Goal: Transaction & Acquisition: Book appointment/travel/reservation

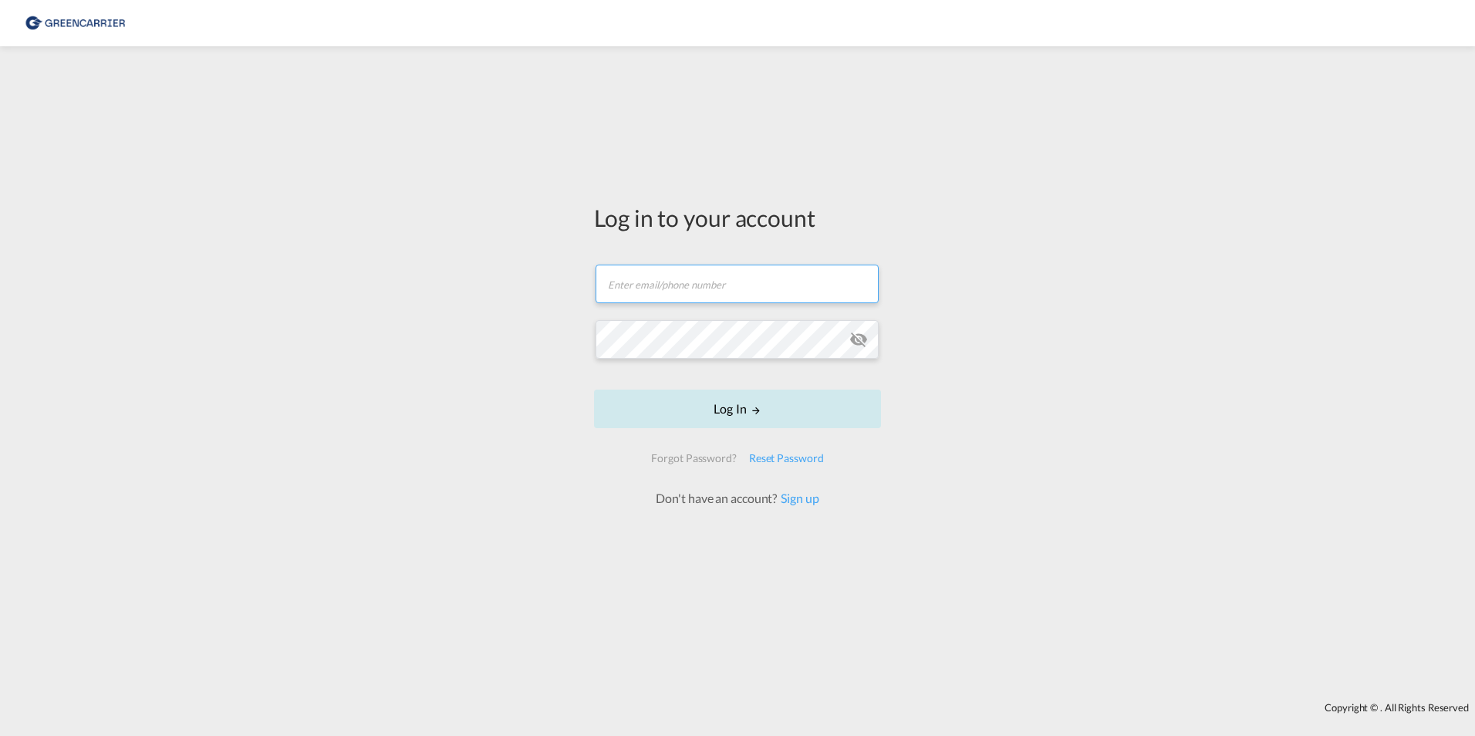
type input "[EMAIL_ADDRESS][DOMAIN_NAME]"
click at [721, 398] on button "Log In" at bounding box center [737, 408] width 287 height 39
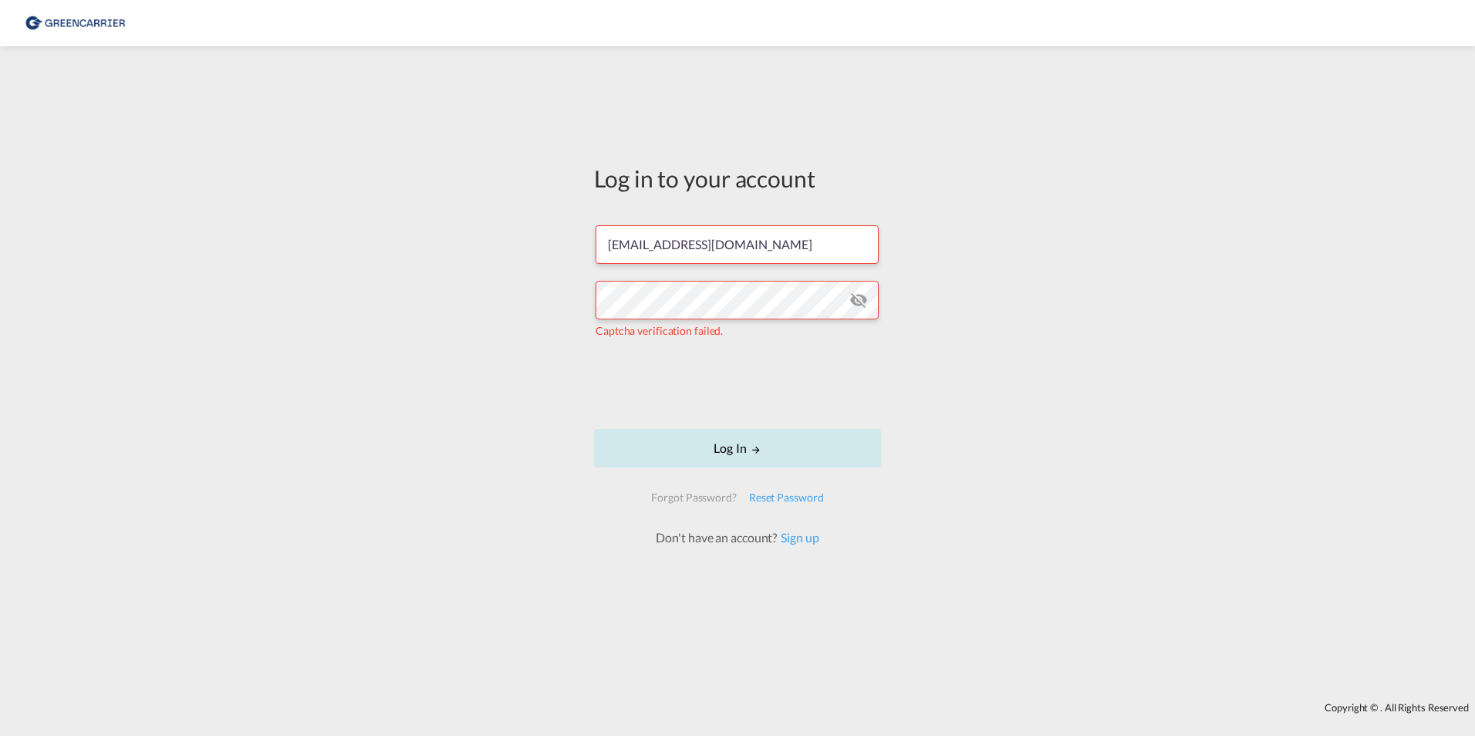
click at [706, 455] on button "Log In" at bounding box center [737, 448] width 287 height 39
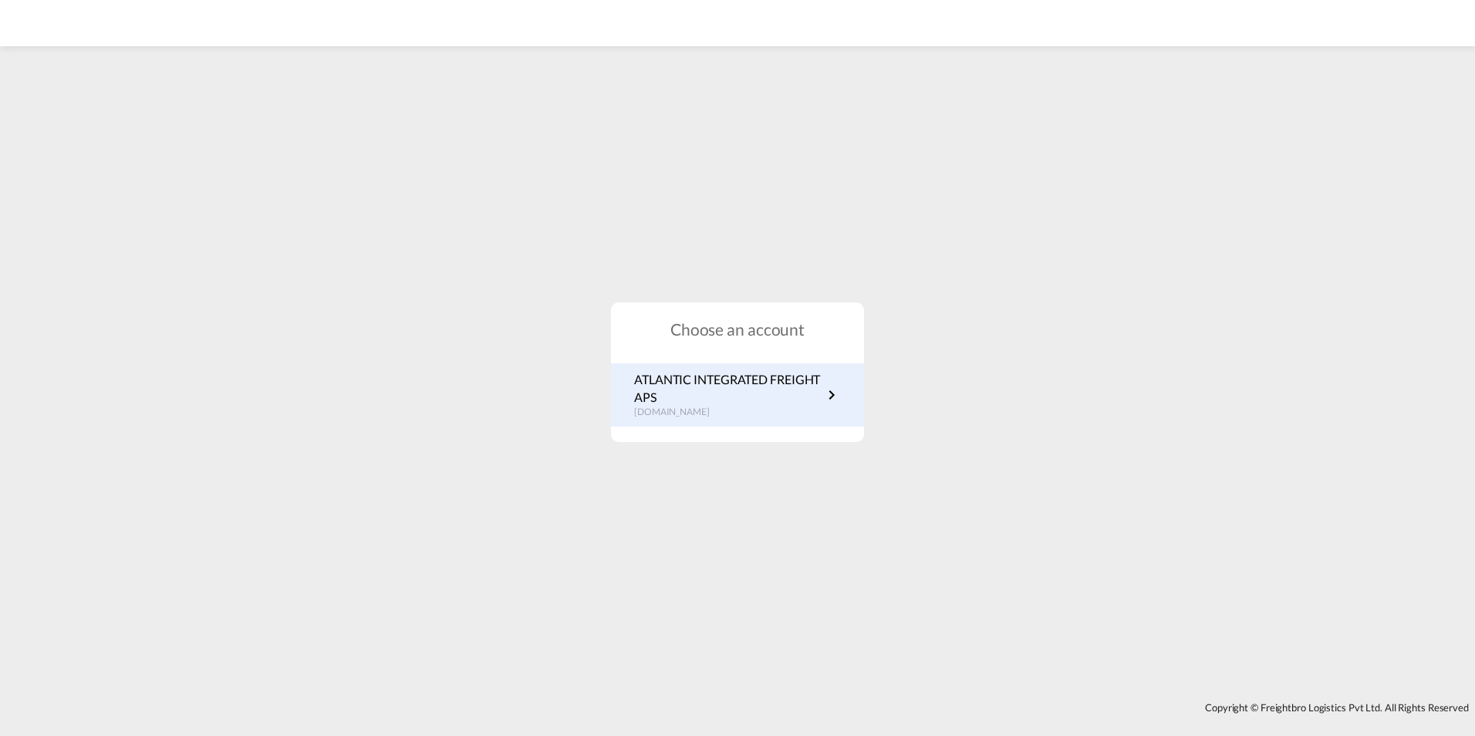
click at [675, 403] on p "ATLANTIC INTEGRATED FREIGHT APS" at bounding box center [728, 388] width 188 height 35
click at [667, 404] on p "ATLANTIC INTEGRATED FREIGHT APS" at bounding box center [728, 388] width 188 height 35
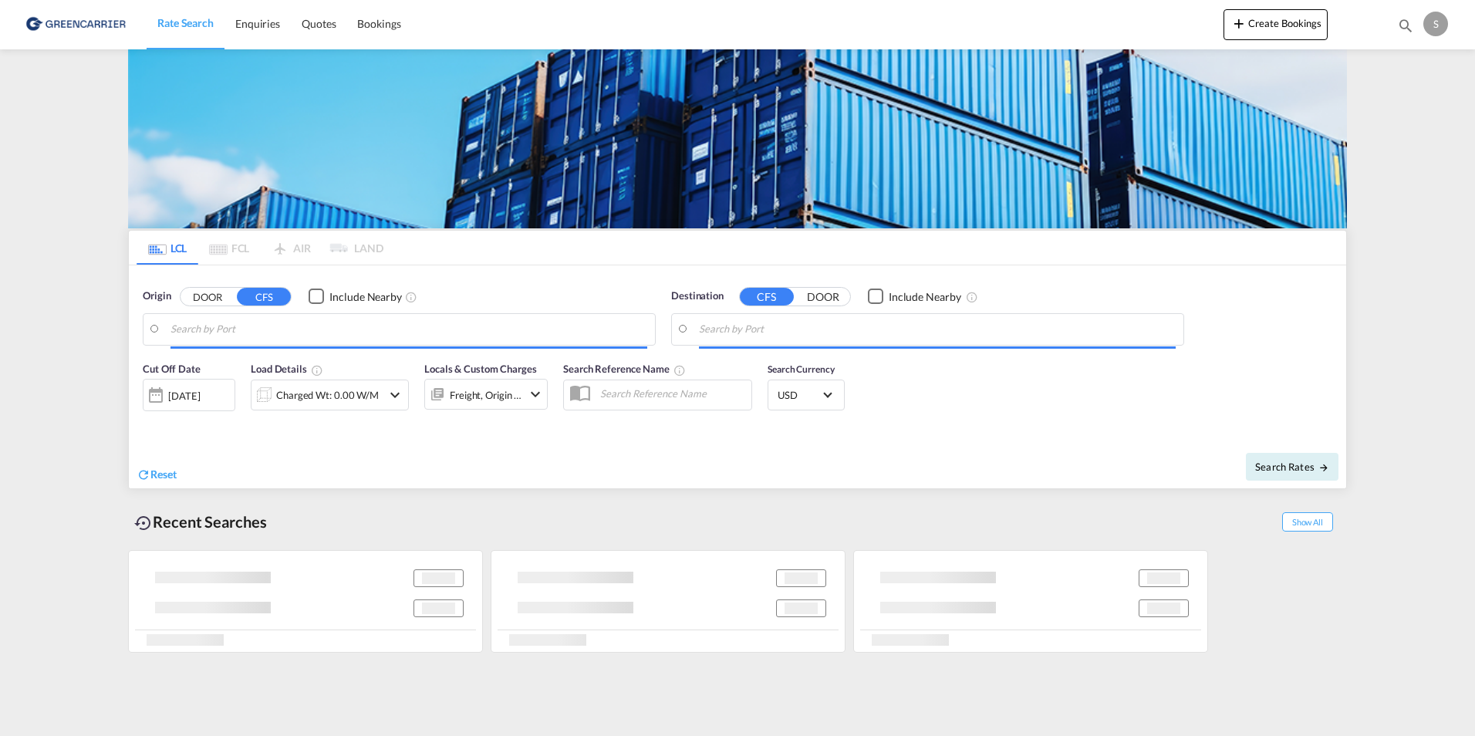
type input "[GEOGRAPHIC_DATA], [GEOGRAPHIC_DATA]"
type input "Busan, KRPUS"
type input "[GEOGRAPHIC_DATA], [GEOGRAPHIC_DATA]"
type input "Busan, KRPUS"
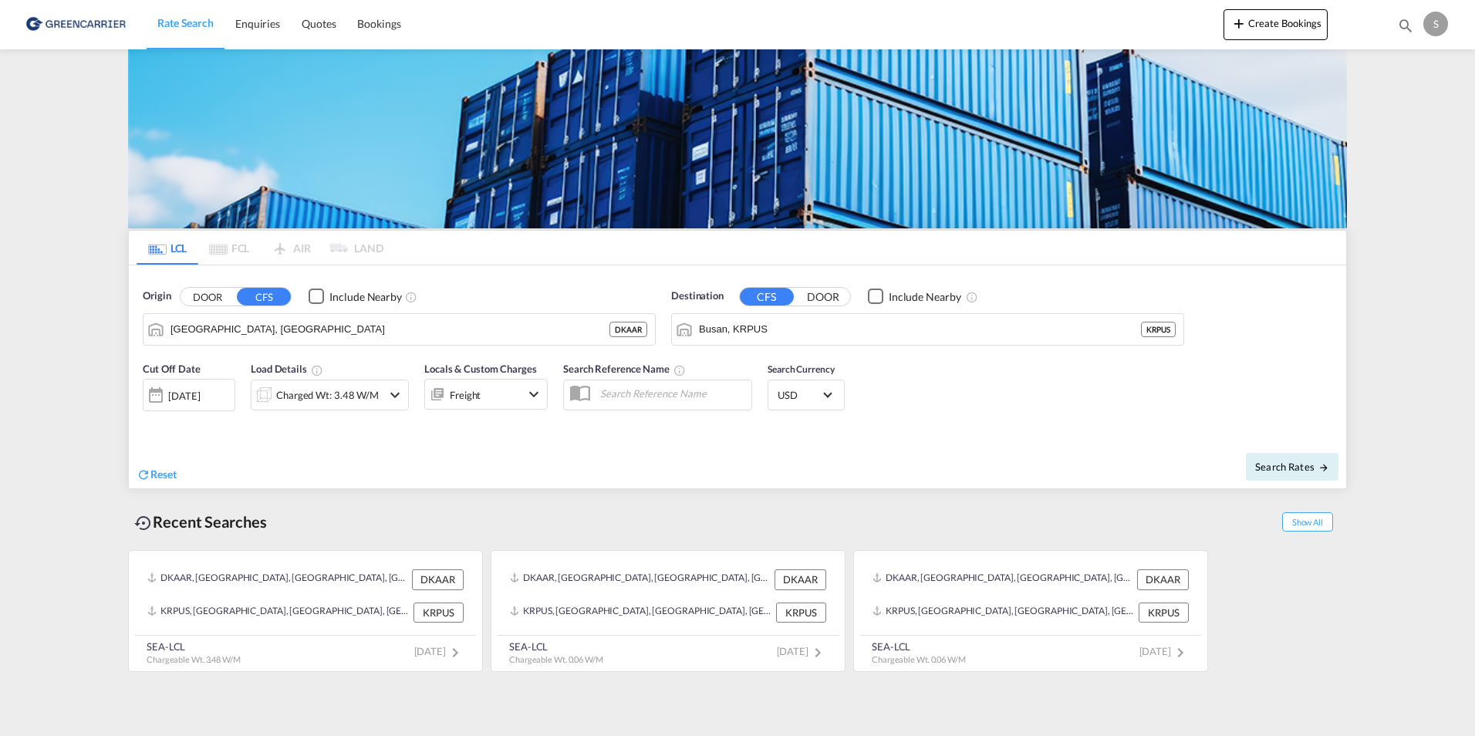
click at [332, 394] on div "Charged Wt: 3.48 W/M" at bounding box center [327, 395] width 103 height 22
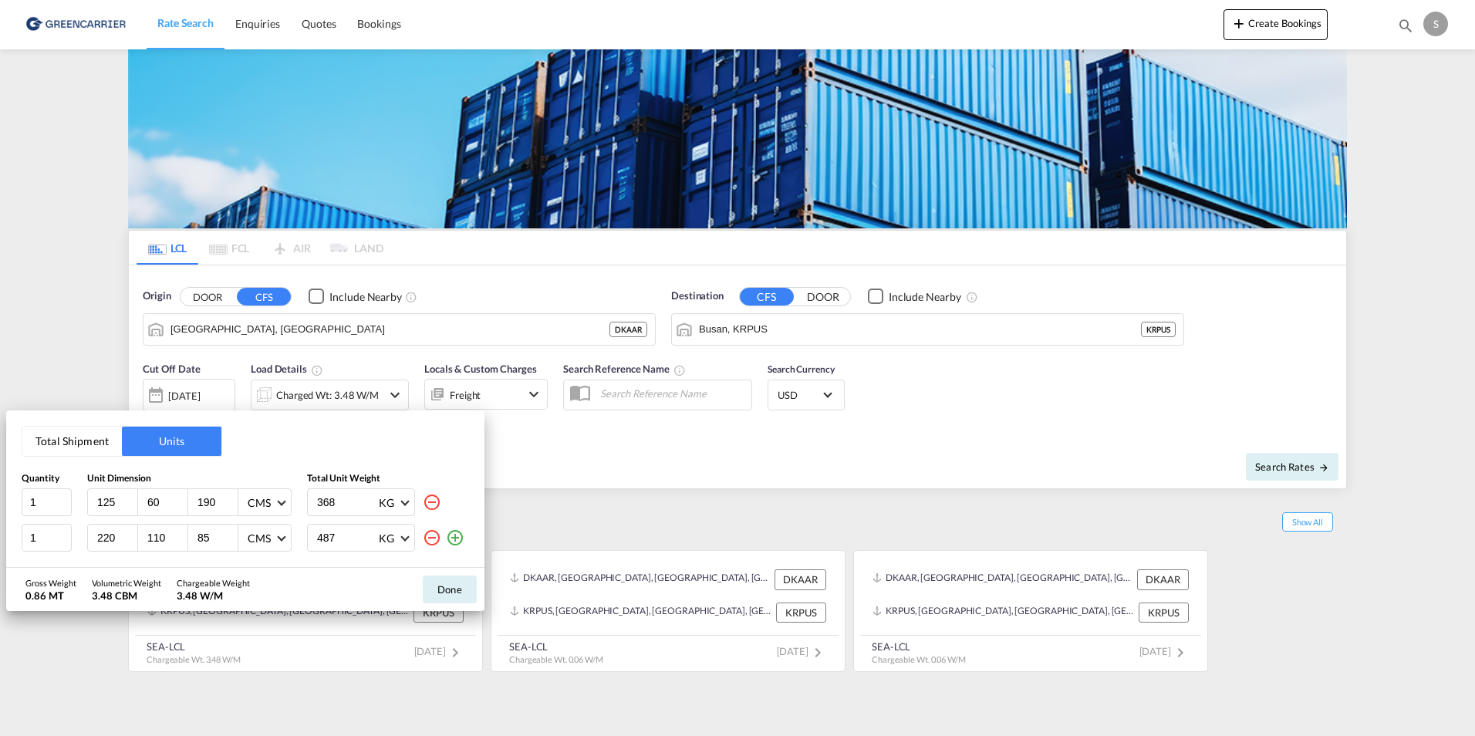
click at [437, 503] on md-icon "icon-minus-circle-outline" at bounding box center [432, 502] width 19 height 19
type input "220"
type input "110"
type input "85"
type input "487"
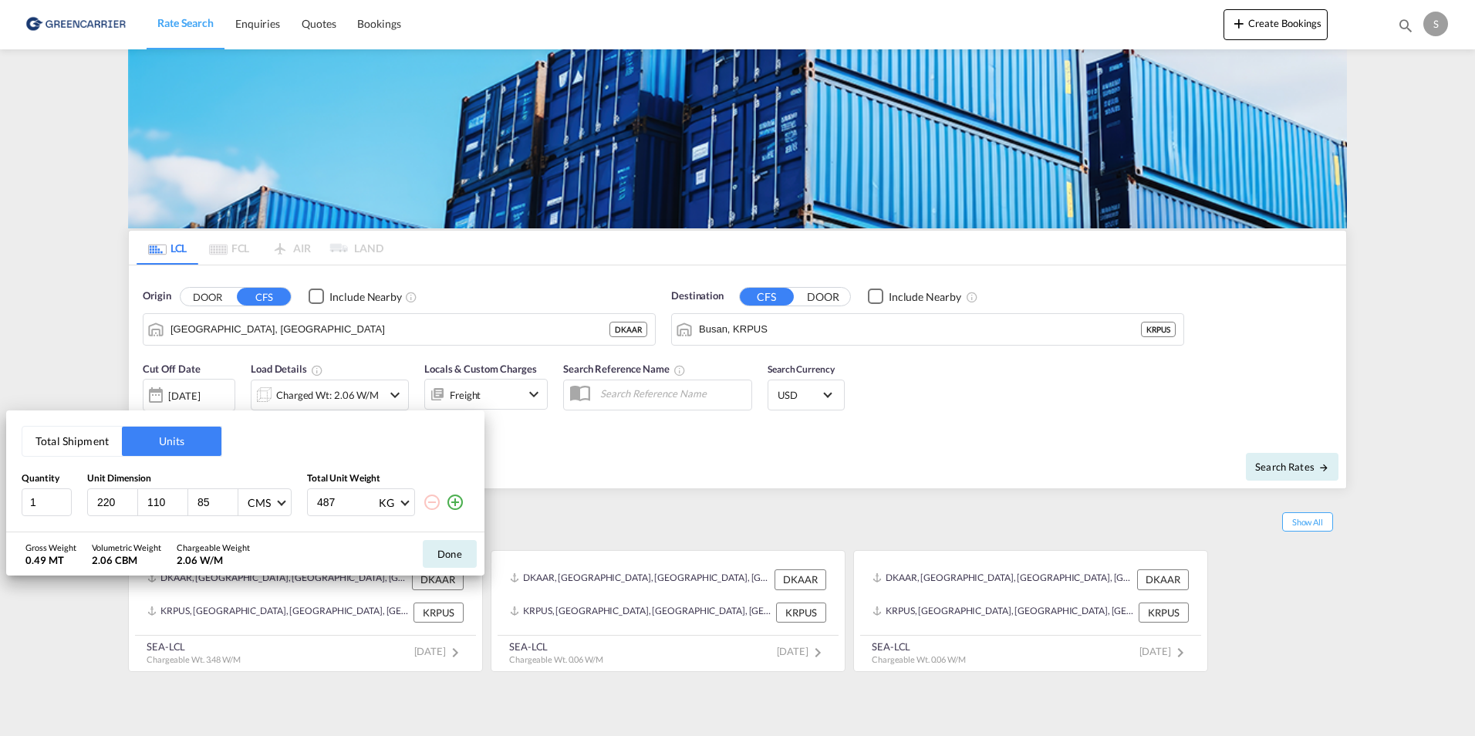
click at [437, 503] on md-icon "icon-minus-circle-outline" at bounding box center [432, 502] width 19 height 19
drag, startPoint x: 123, startPoint y: 507, endPoint x: 0, endPoint y: 464, distance: 130.0
click at [0, 468] on html "Rate Search Enquiries Quotes Bookings Rate Search Enquiries" at bounding box center [737, 368] width 1475 height 736
type input "120"
type input "80"
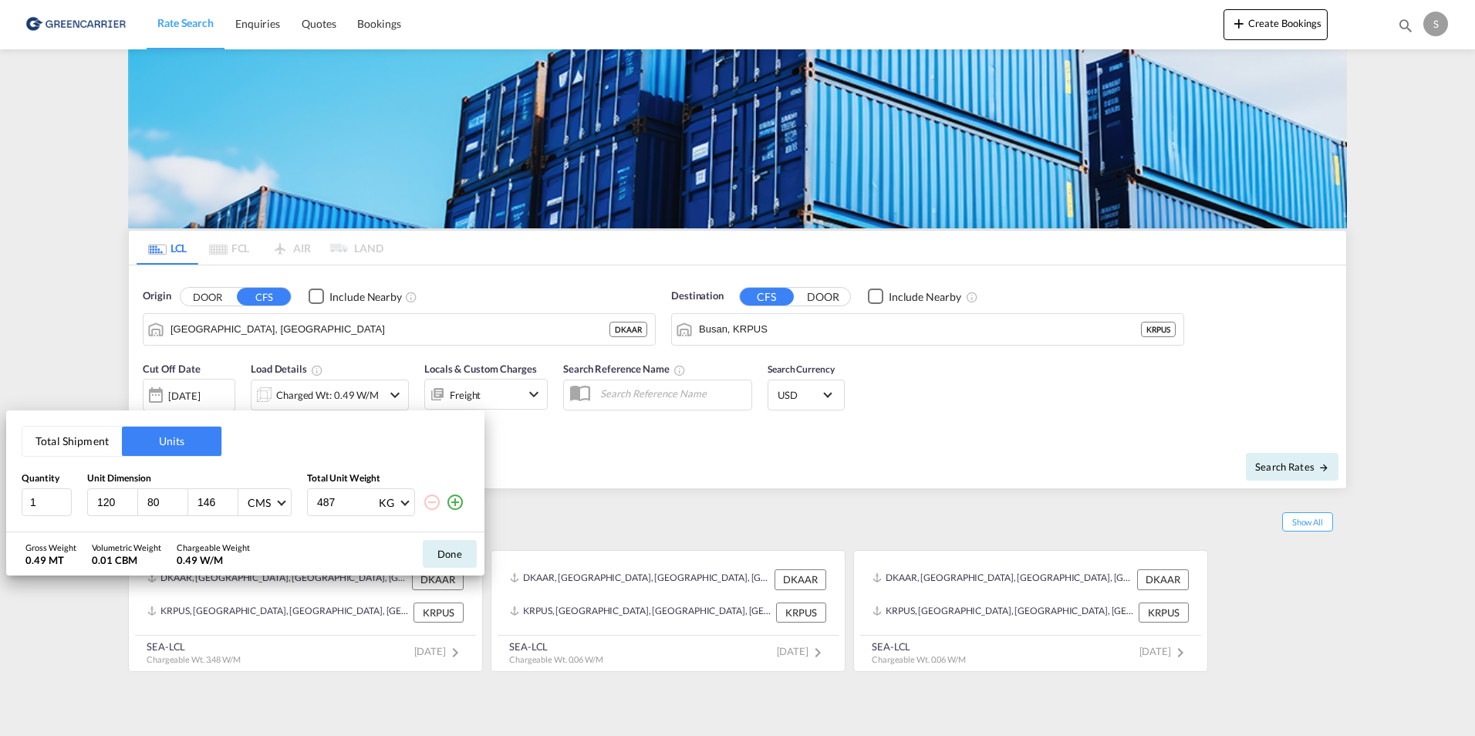
type input "146"
type input "429"
drag, startPoint x: 461, startPoint y: 504, endPoint x: 313, endPoint y: 514, distance: 148.4
click at [461, 504] on md-icon "icon-plus-circle-outline" at bounding box center [455, 502] width 19 height 19
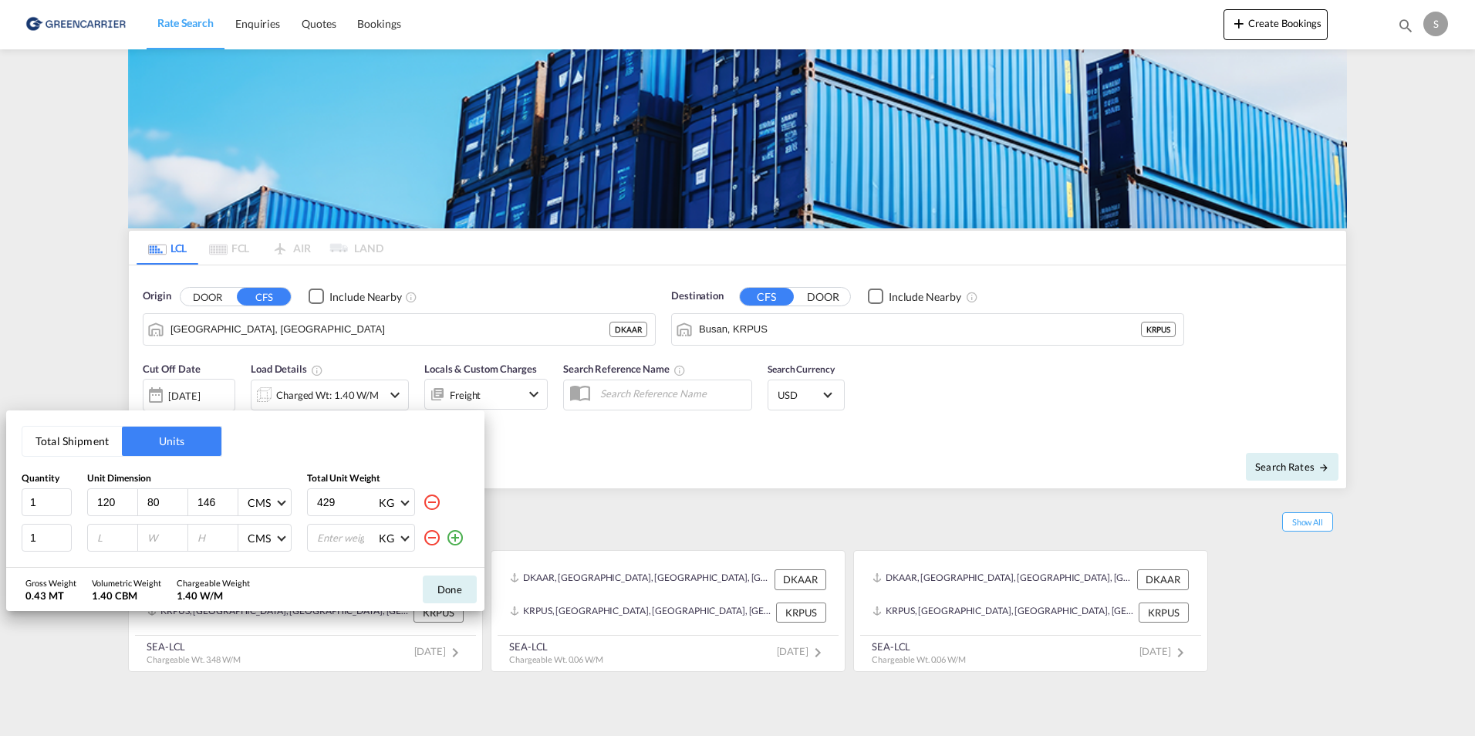
click at [109, 538] on input "number" at bounding box center [117, 538] width 42 height 14
type input "120"
type input "80"
click at [195, 540] on div at bounding box center [213, 537] width 50 height 26
click at [219, 540] on input "number" at bounding box center [217, 538] width 42 height 14
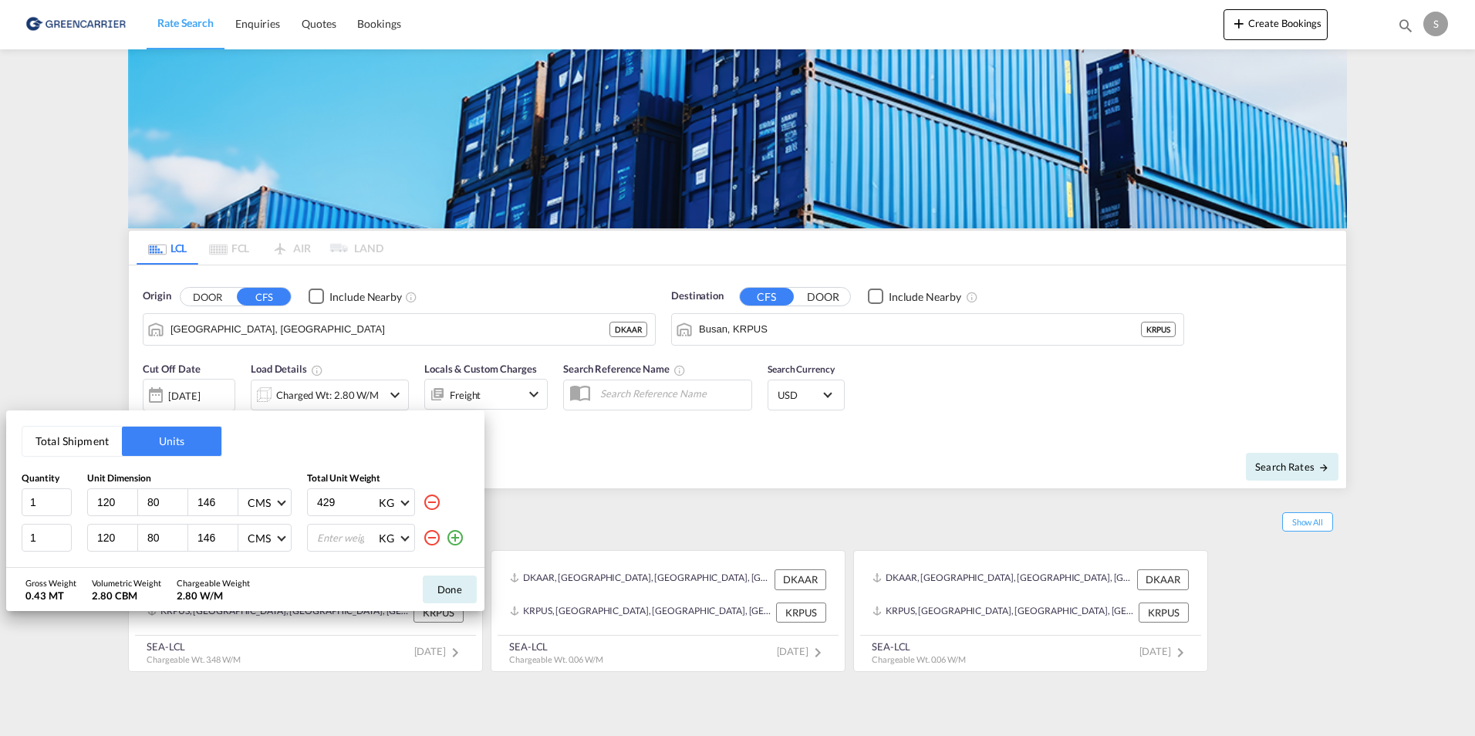
type input "146"
click at [336, 541] on input "number" at bounding box center [346, 537] width 62 height 26
type input "429"
drag, startPoint x: 454, startPoint y: 537, endPoint x: 405, endPoint y: 549, distance: 50.1
click at [454, 537] on md-icon "icon-plus-circle-outline" at bounding box center [455, 537] width 19 height 19
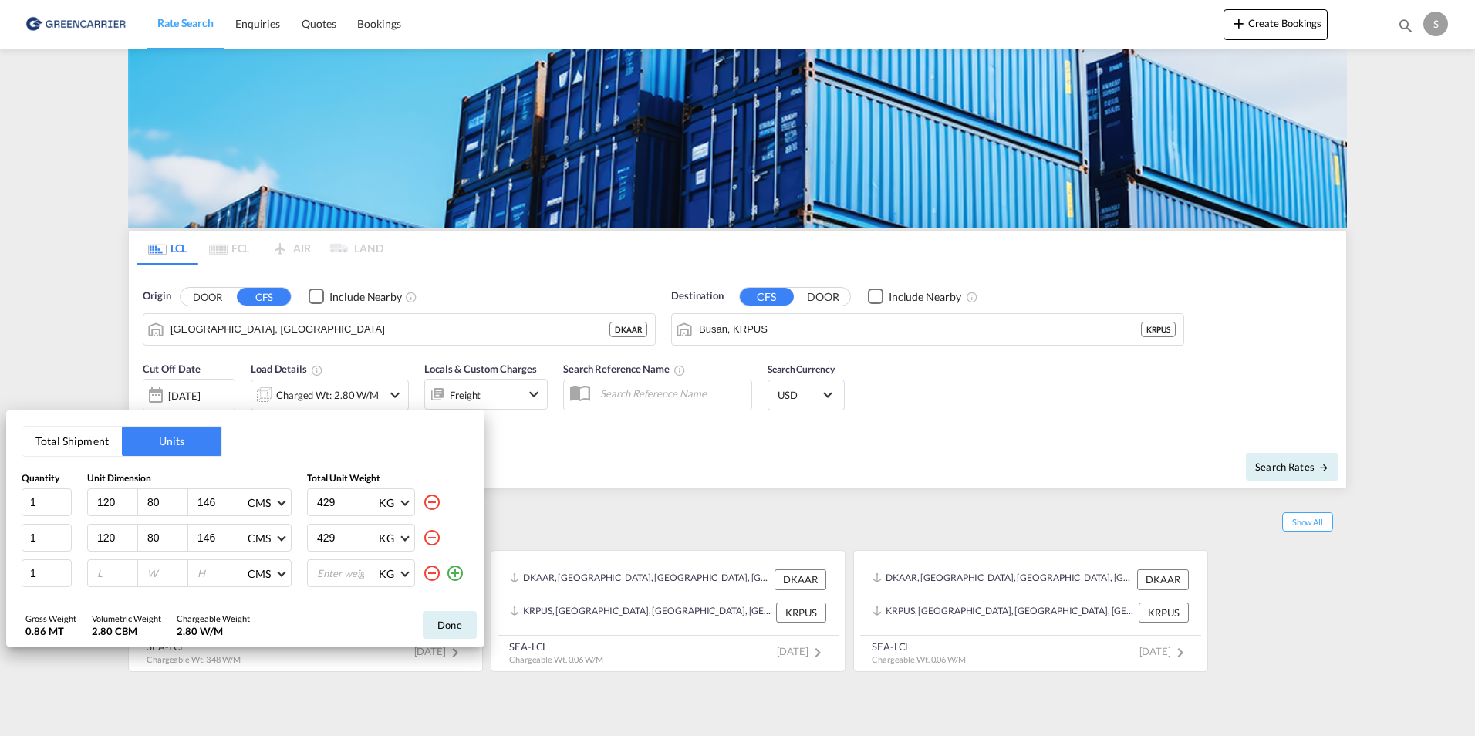
click at [96, 578] on input "number" at bounding box center [117, 573] width 42 height 14
type input "120"
type input "80"
type input "146"
type input "169"
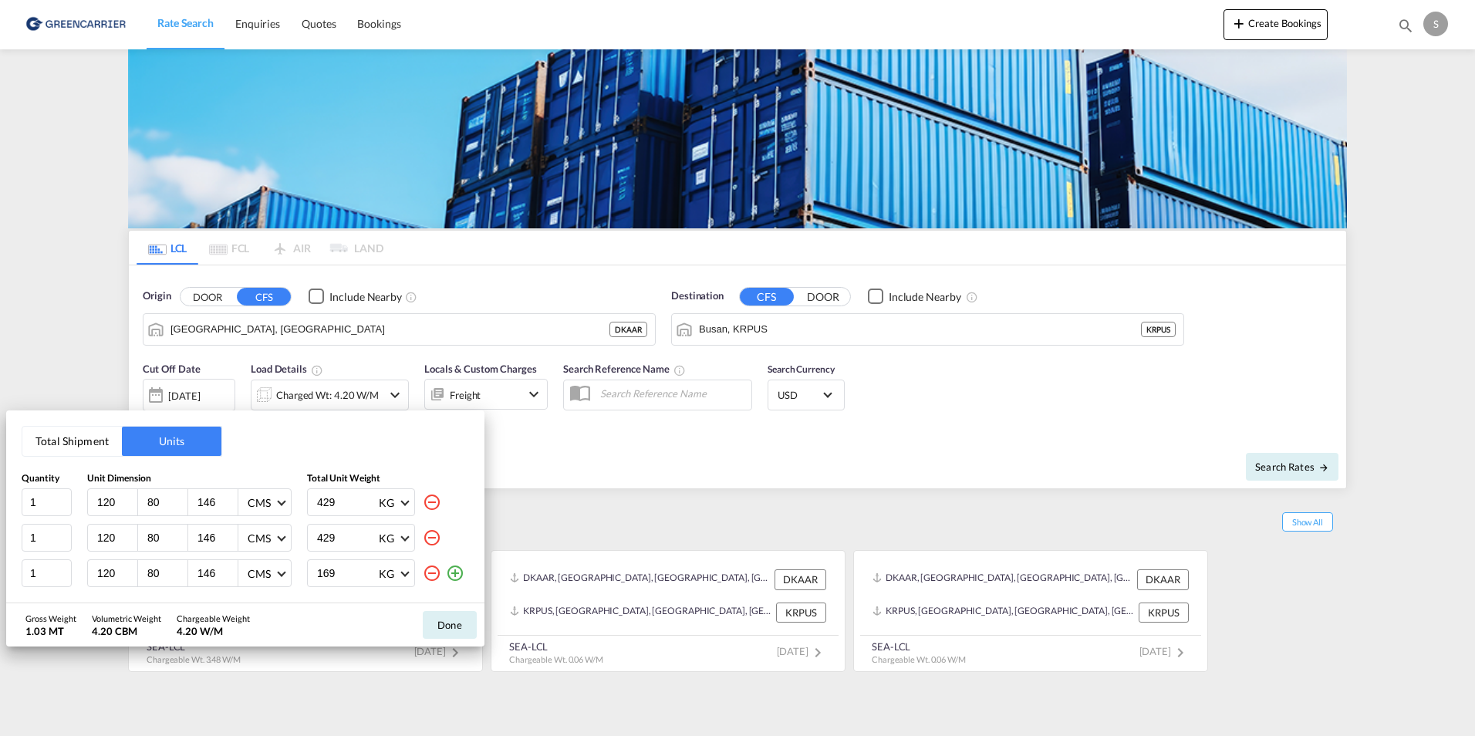
drag, startPoint x: 457, startPoint y: 577, endPoint x: 408, endPoint y: 592, distance: 51.5
click at [456, 577] on md-icon "icon-plus-circle-outline" at bounding box center [455, 573] width 19 height 19
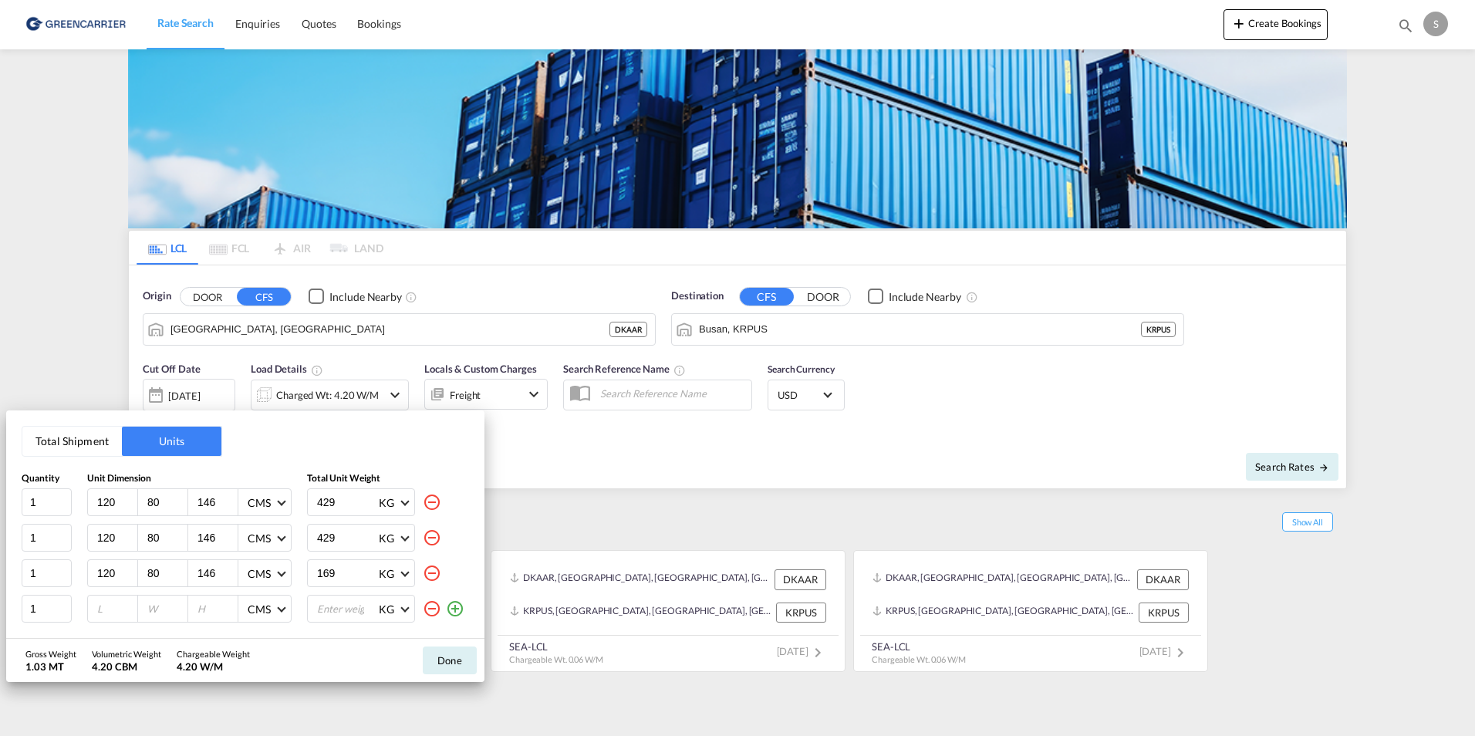
click at [113, 606] on input "number" at bounding box center [117, 609] width 42 height 14
type input "120"
type input "80"
type input "146"
click at [342, 616] on input "number" at bounding box center [346, 608] width 62 height 26
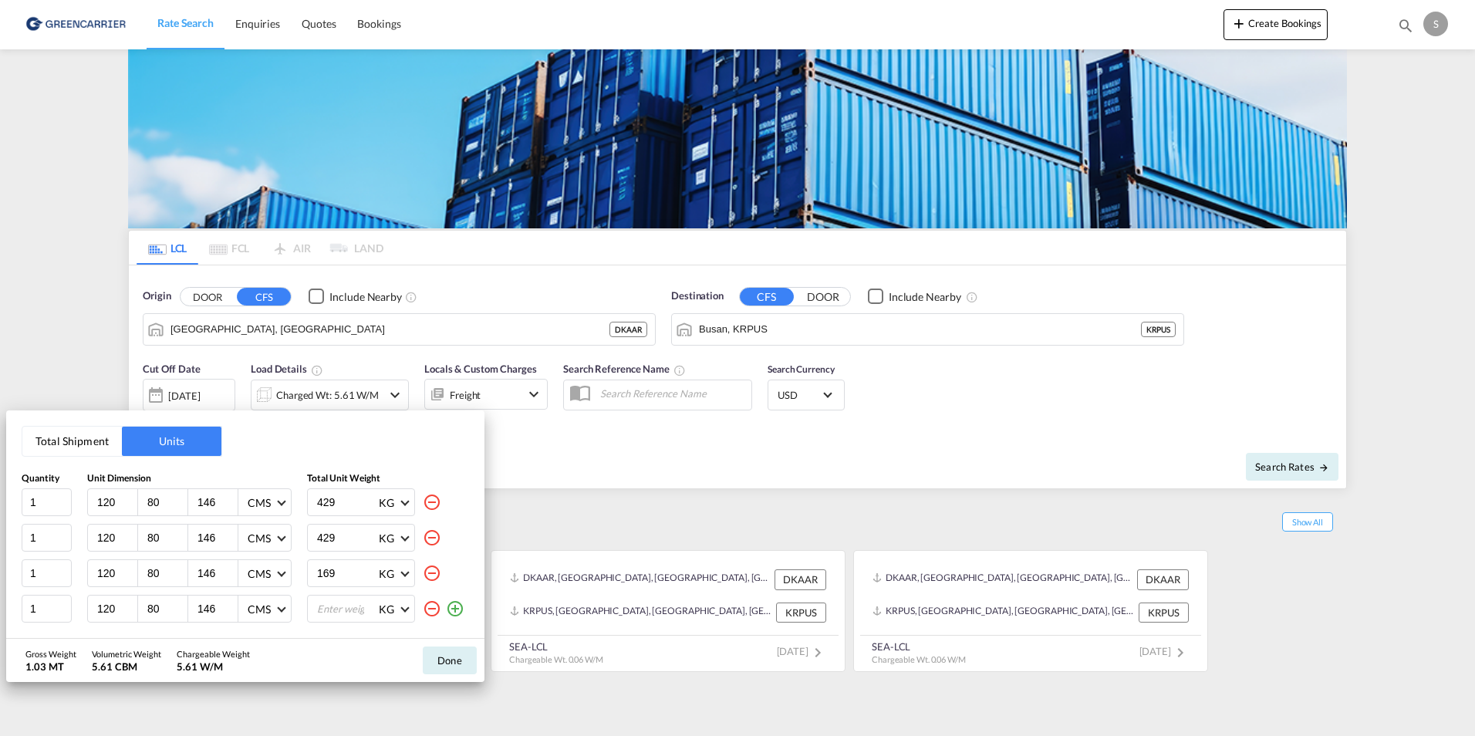
click at [342, 616] on input "number" at bounding box center [346, 608] width 62 height 26
click at [342, 617] on input "number" at bounding box center [346, 608] width 62 height 26
type input "429"
click at [464, 601] on md-icon "icon-plus-circle-outline" at bounding box center [455, 608] width 19 height 19
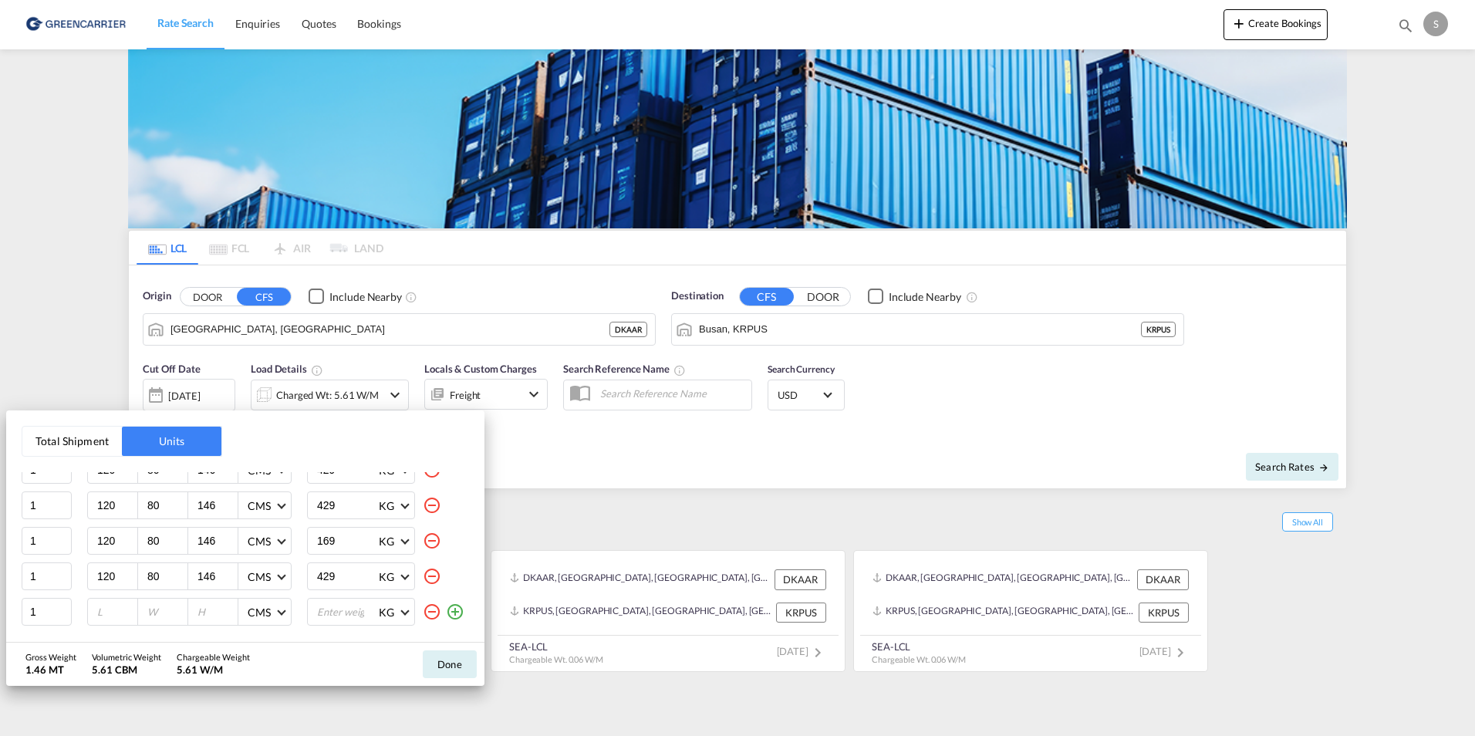
click at [101, 617] on input "number" at bounding box center [117, 612] width 42 height 14
type input "120"
type input "80"
type input "146"
type input "429"
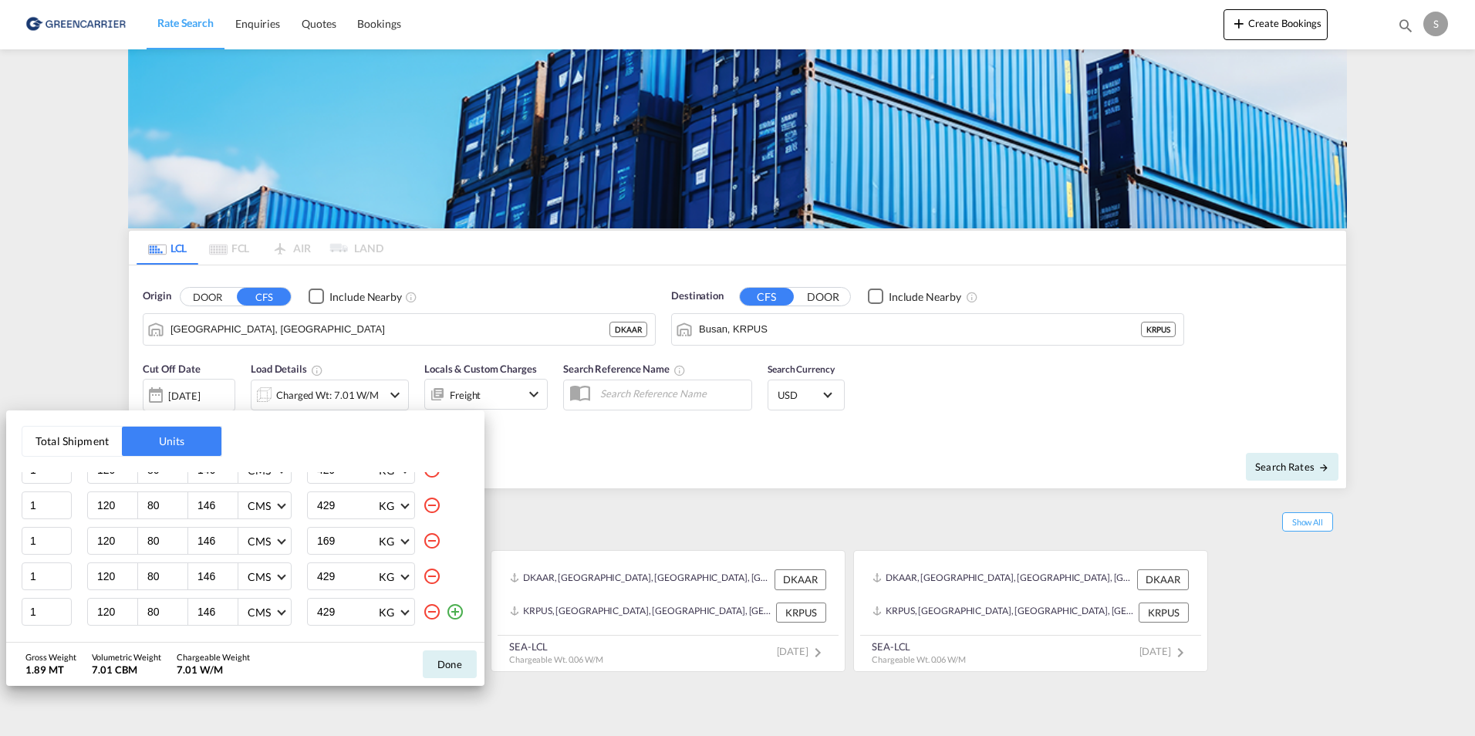
click at [446, 612] on md-icon "icon-plus-circle-outline" at bounding box center [455, 611] width 19 height 19
click at [101, 619] on input "number" at bounding box center [117, 612] width 42 height 14
type input "120"
type input "80"
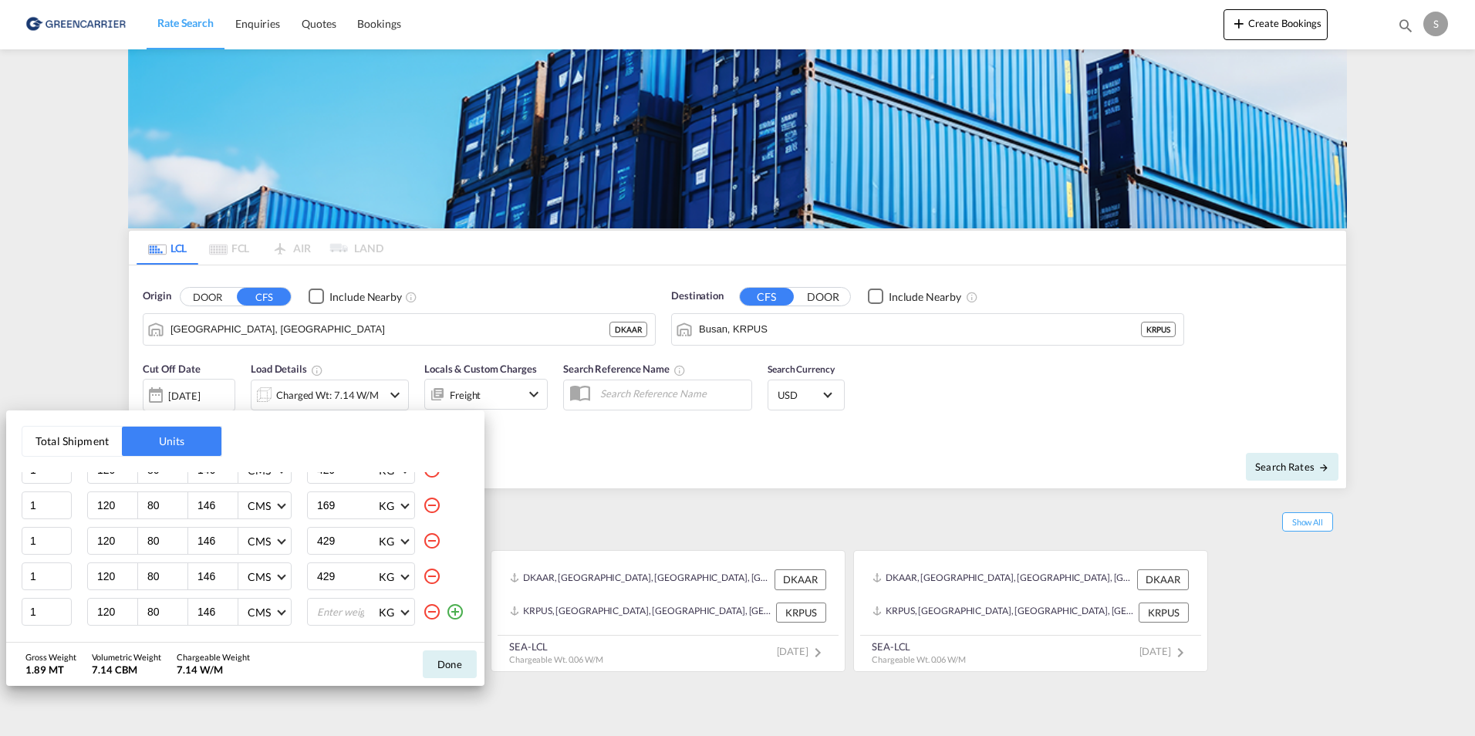
type input "146"
type input "169"
click at [446, 612] on md-icon "icon-plus-circle-outline" at bounding box center [455, 611] width 19 height 19
click at [88, 620] on div at bounding box center [113, 612] width 50 height 26
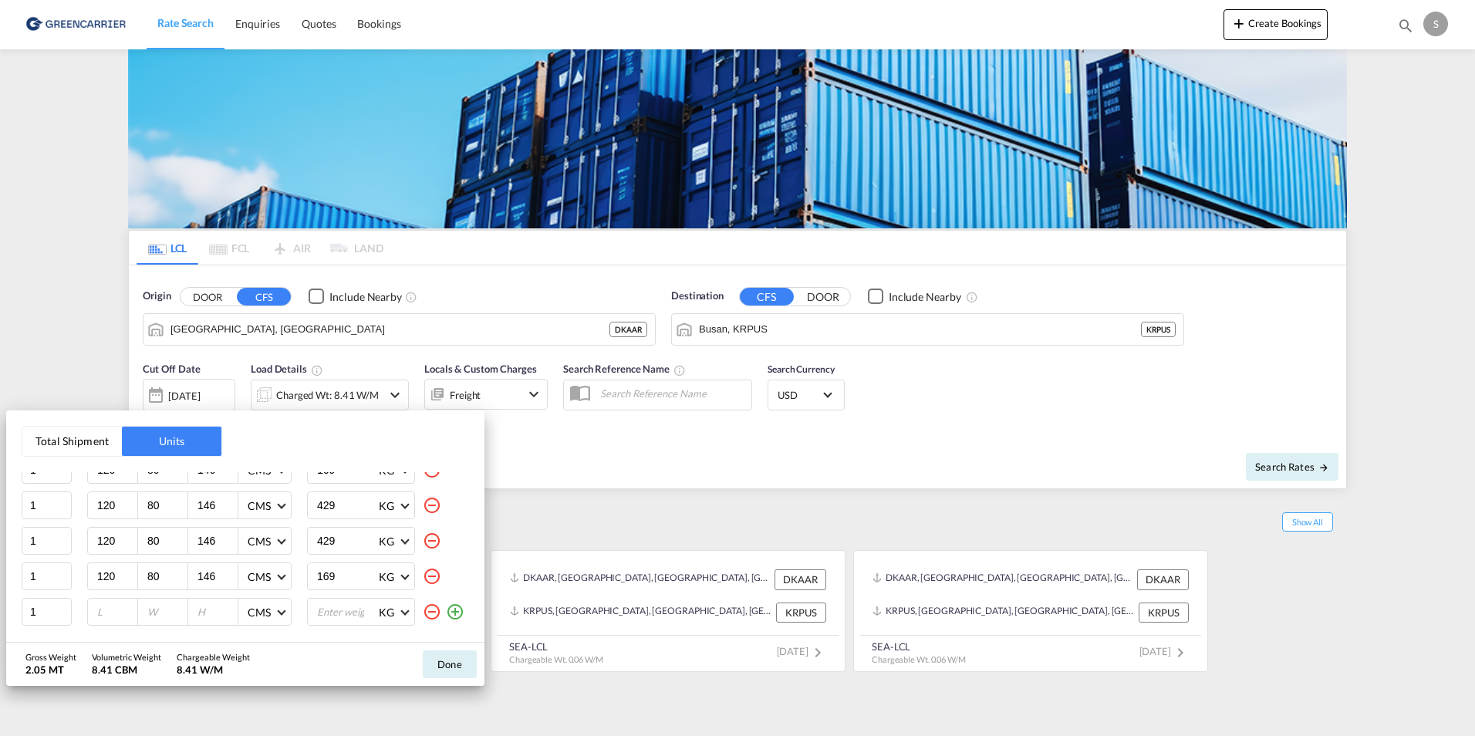
click at [99, 612] on input "number" at bounding box center [117, 612] width 42 height 14
type input "80"
type input "60"
type input "107"
type input "114"
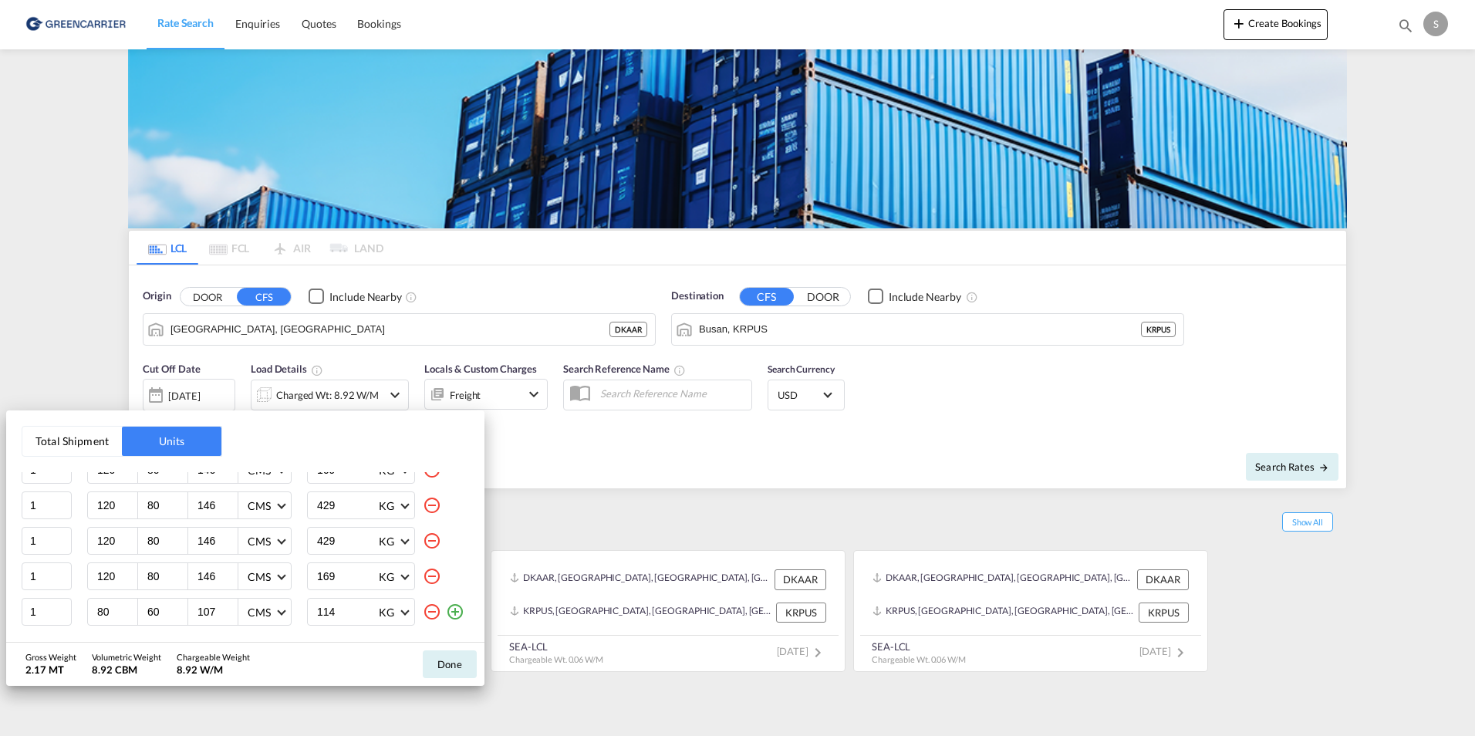
click at [446, 618] on md-icon "icon-plus-circle-outline" at bounding box center [455, 611] width 19 height 19
click at [99, 608] on input "number" at bounding box center [117, 612] width 42 height 14
type input "80"
type input "60"
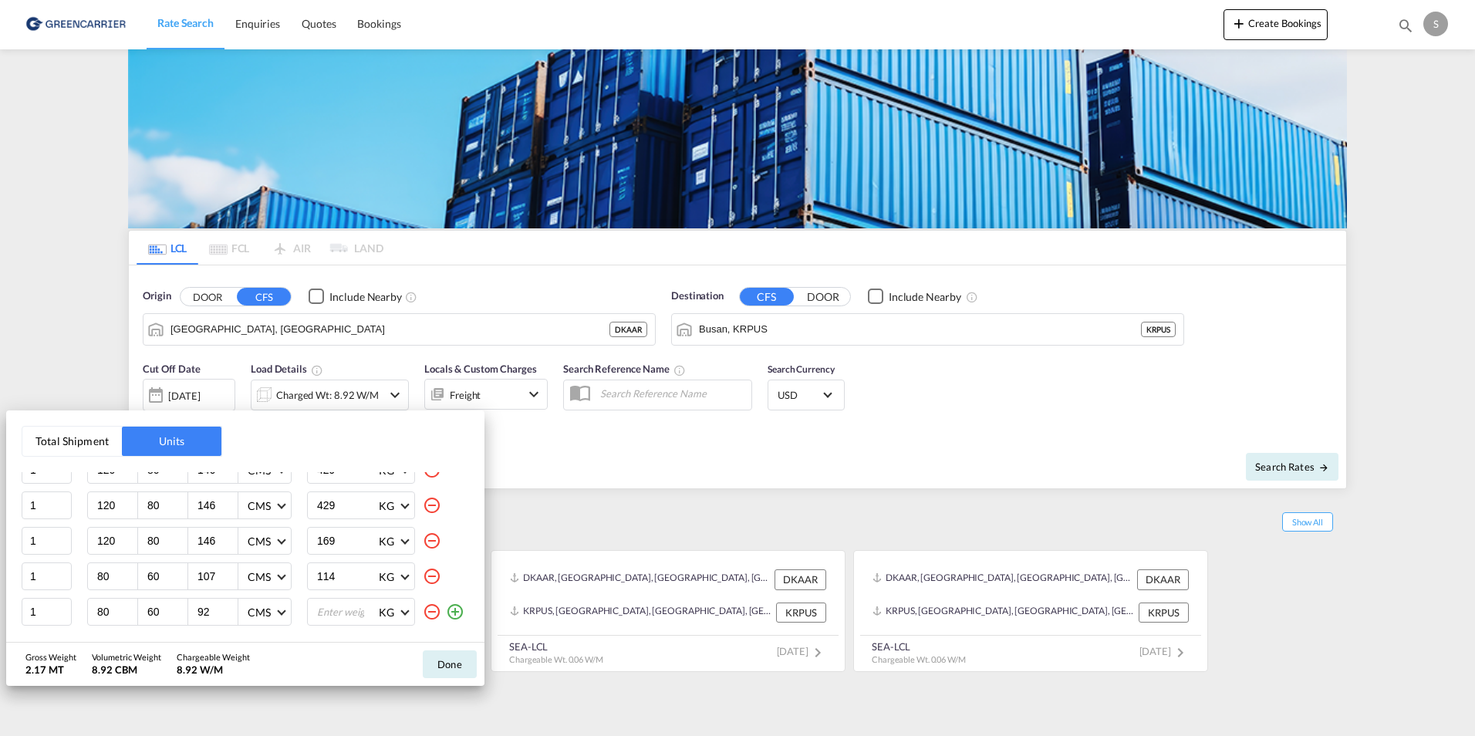
type input "92"
type input "61"
click at [446, 609] on md-icon "icon-plus-circle-outline" at bounding box center [455, 611] width 19 height 19
click at [96, 619] on input "number" at bounding box center [117, 612] width 42 height 14
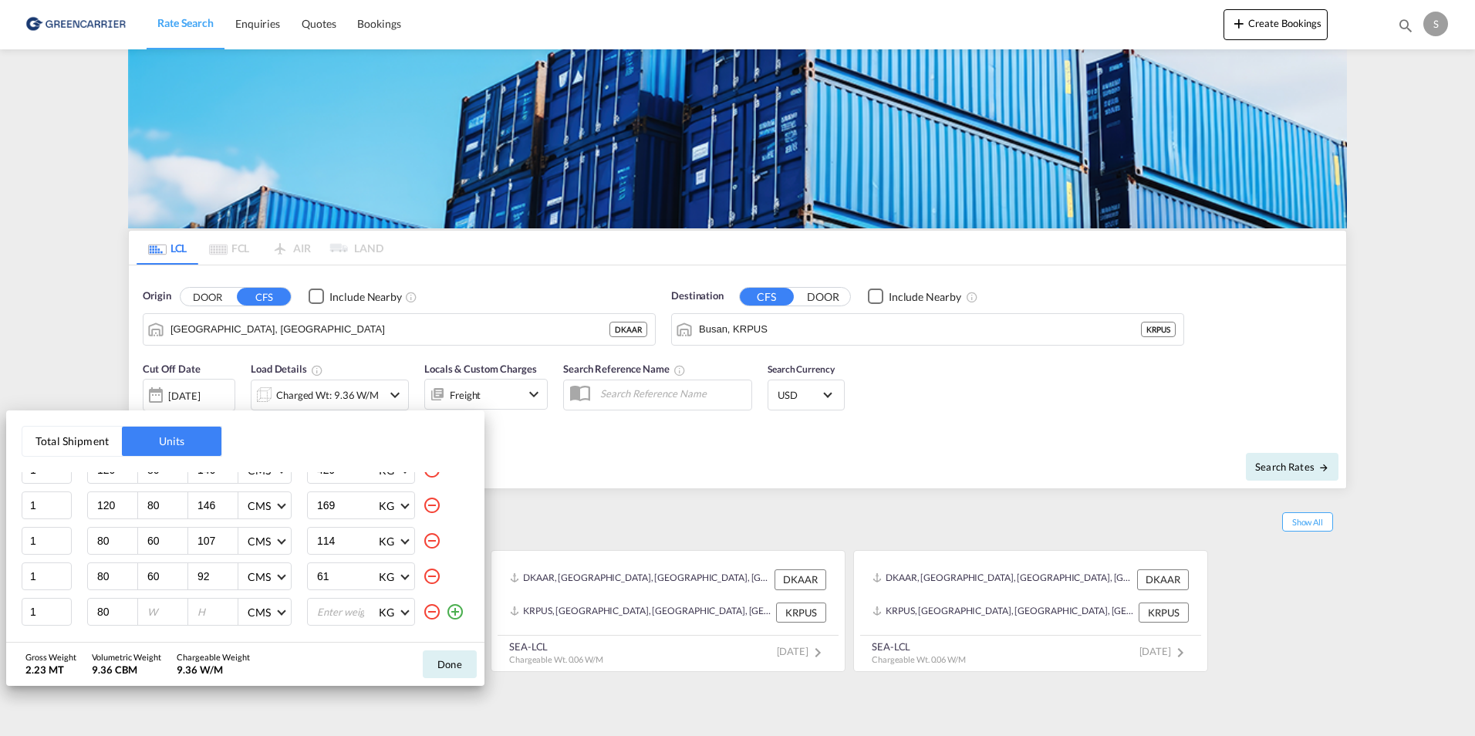
type input "80"
type input "60"
type input "61"
click at [331, 609] on input "number" at bounding box center [346, 612] width 62 height 26
type input "61"
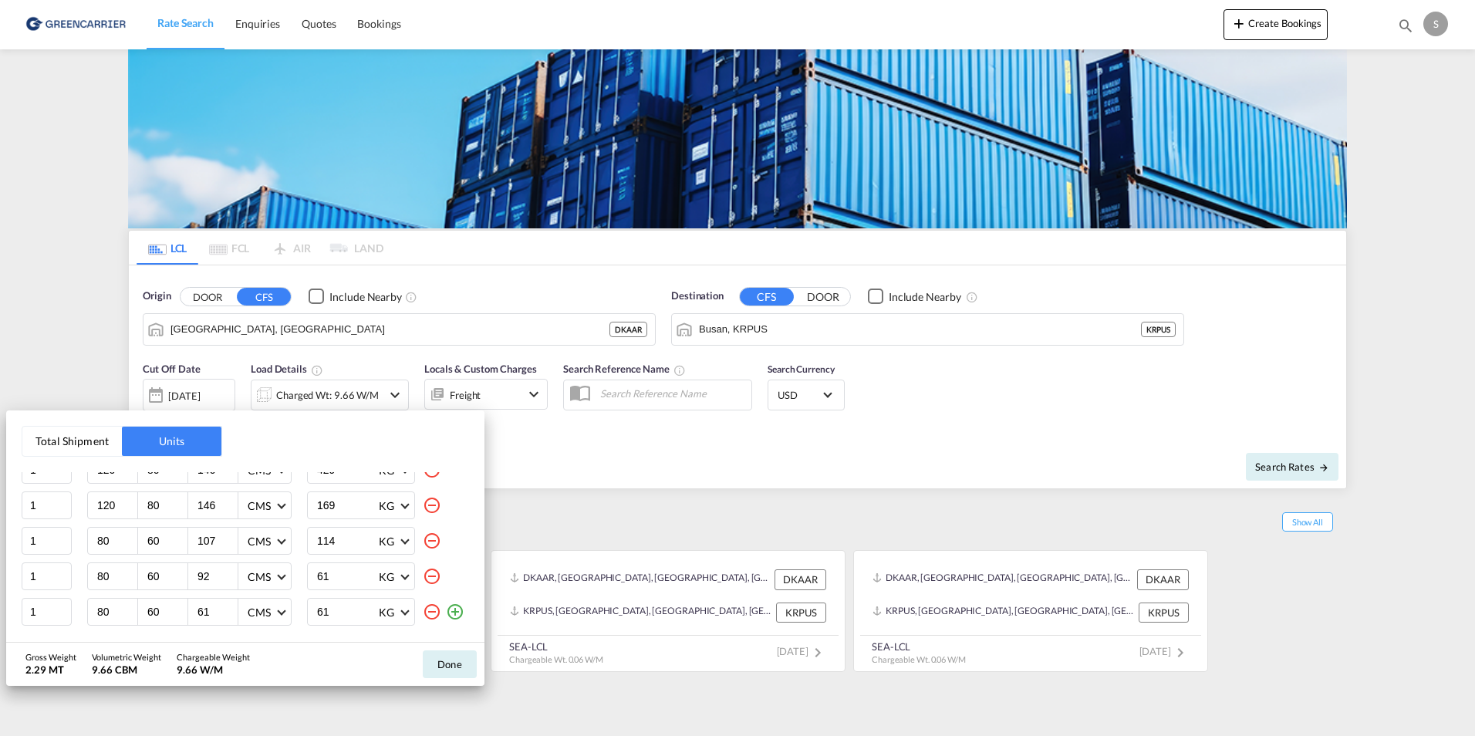
click at [444, 542] on div "114 KG KG LB" at bounding box center [388, 541] width 162 height 28
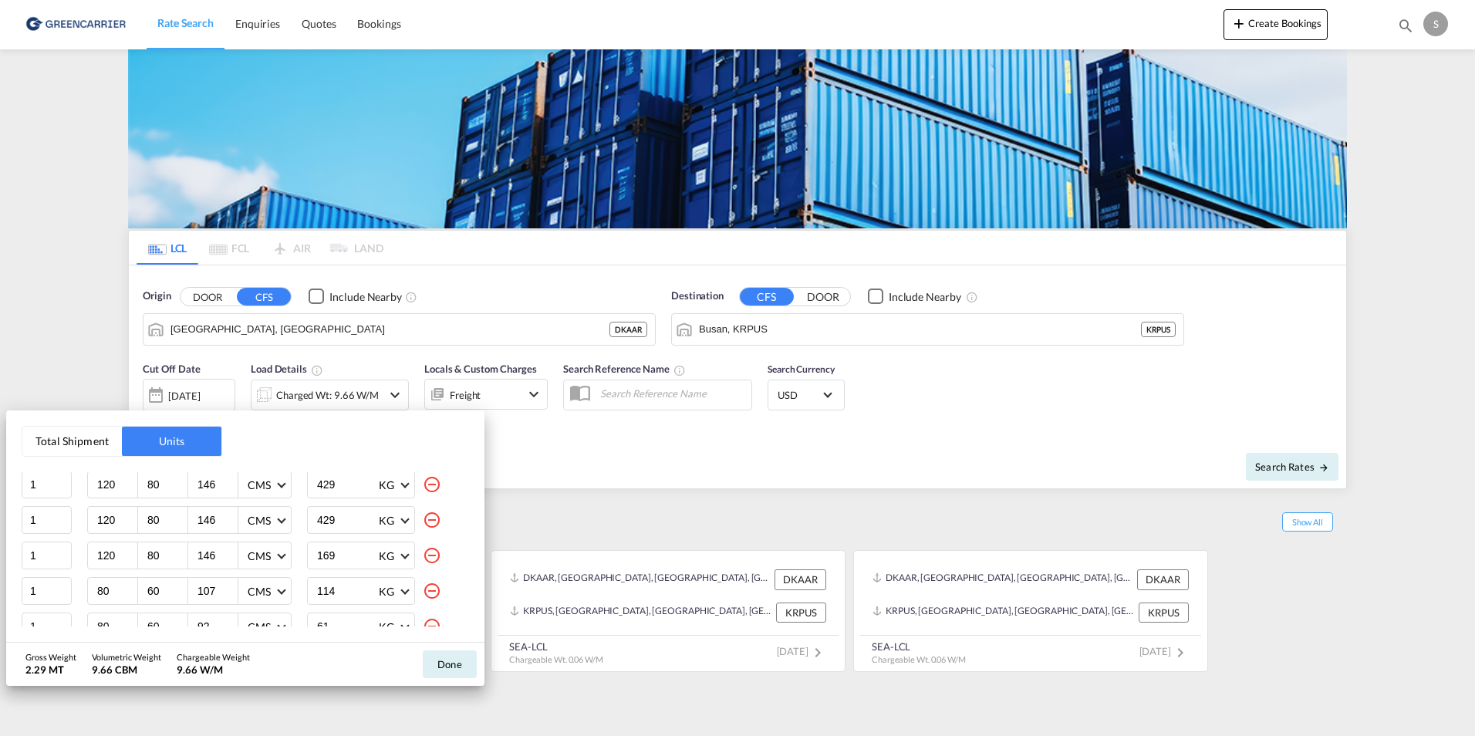
scroll to position [174, 0]
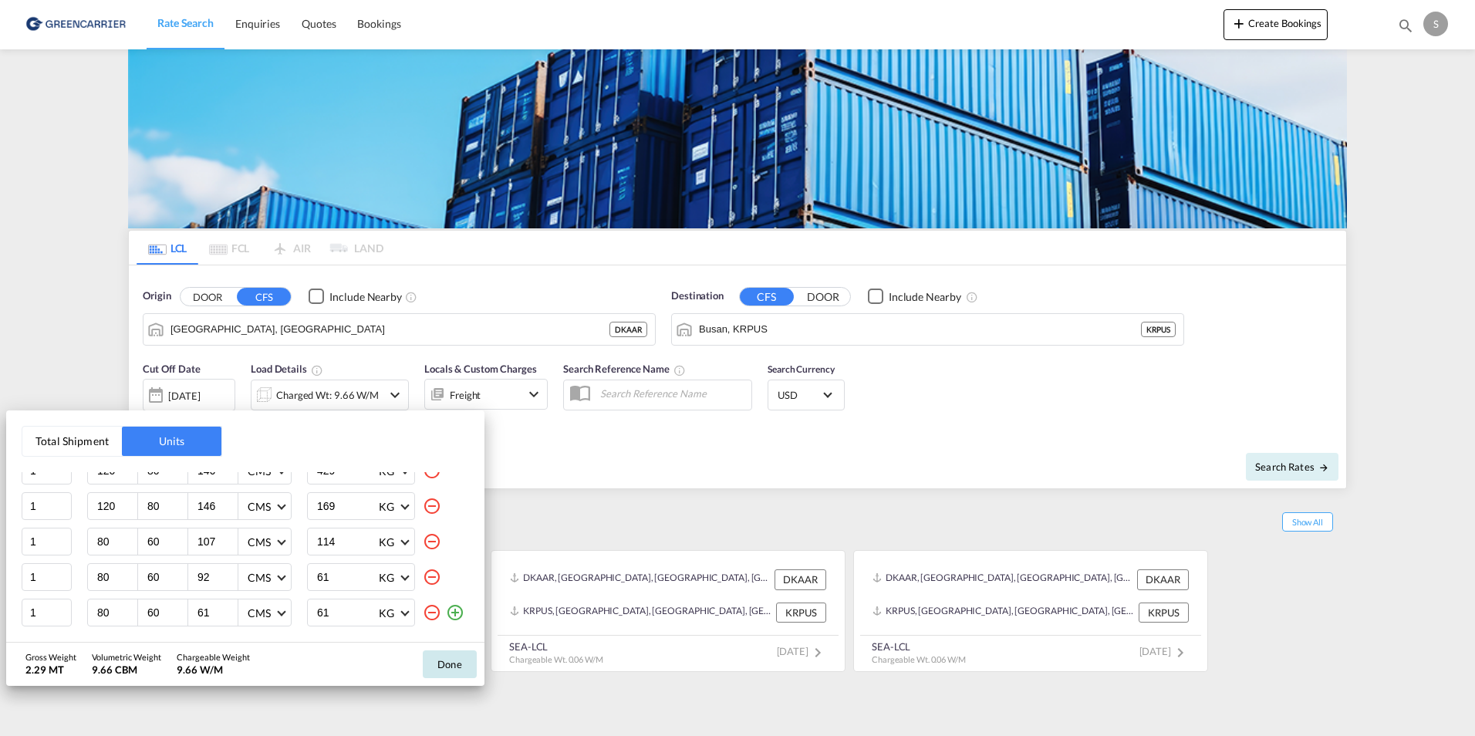
click at [435, 668] on button "Done" at bounding box center [450, 664] width 54 height 28
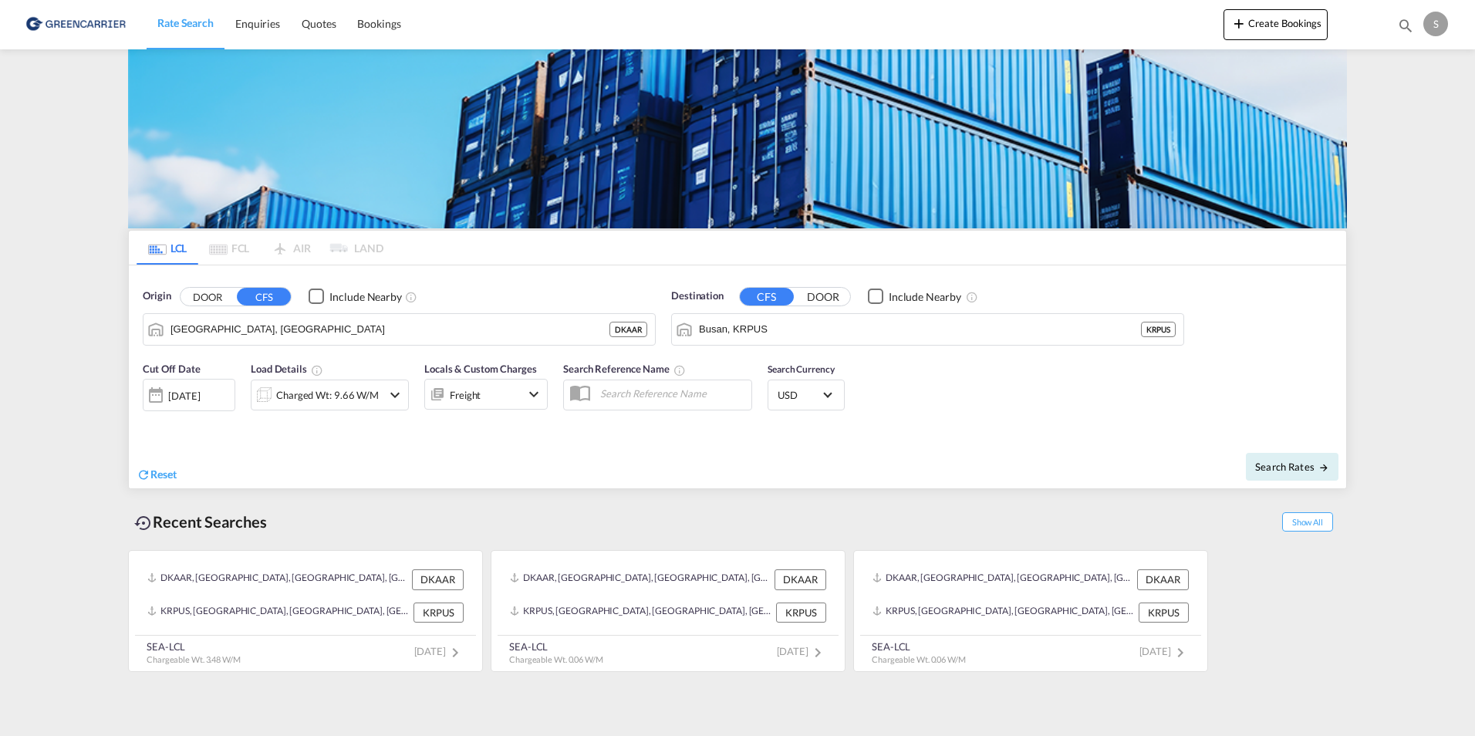
click at [455, 481] on div "Reset" at bounding box center [439, 462] width 605 height 42
click at [643, 393] on input "text" at bounding box center [671, 393] width 159 height 23
click at [652, 399] on input "text" at bounding box center [671, 393] width 159 height 23
paste input "OADO251947"
type input "OADO251947 TOBY"
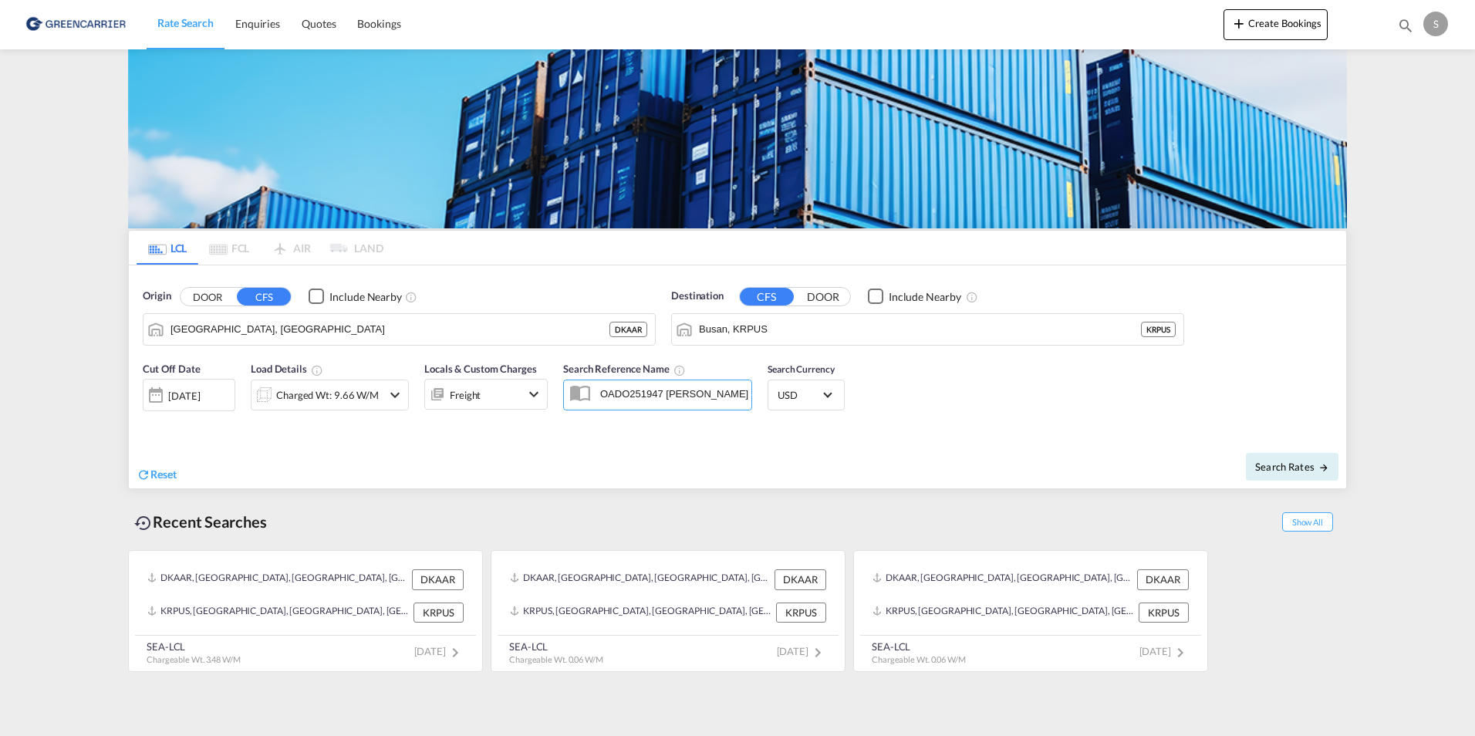
click at [870, 465] on div "Search Rates" at bounding box center [1043, 466] width 605 height 44
click at [1280, 467] on span "Search Rates" at bounding box center [1292, 466] width 74 height 12
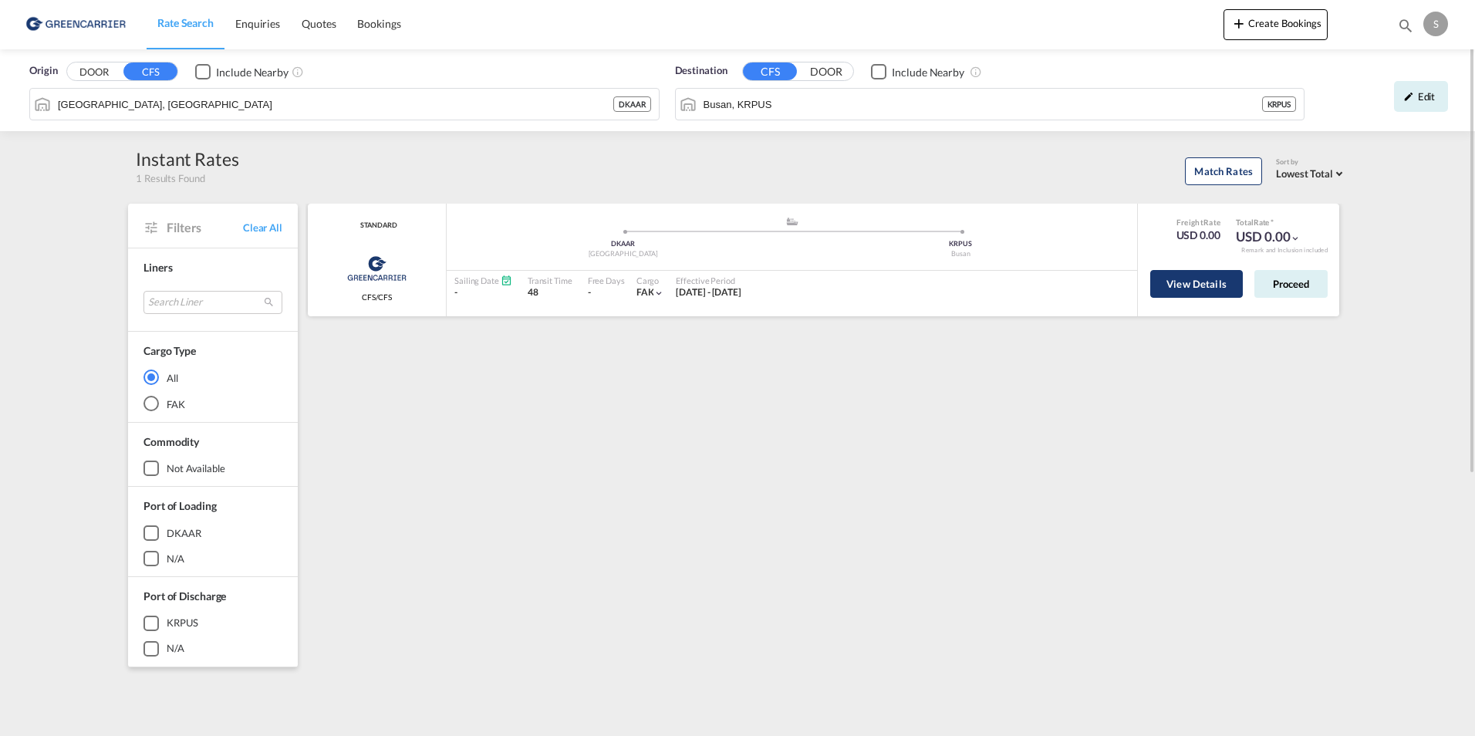
click at [1175, 289] on button "View Details" at bounding box center [1196, 284] width 93 height 28
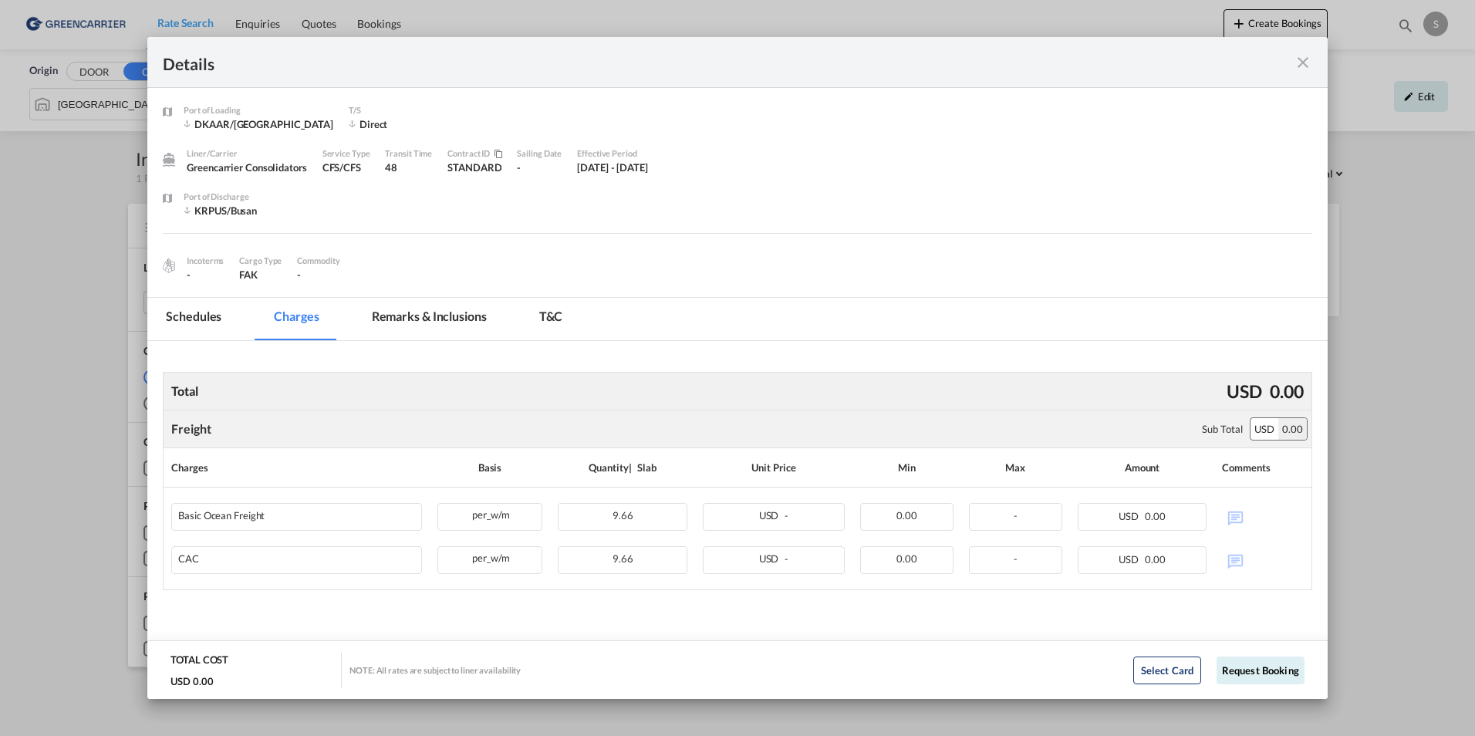
click at [1297, 68] on md-icon "icon-close fg-AAA8AD m-0 cursor" at bounding box center [1302, 62] width 19 height 19
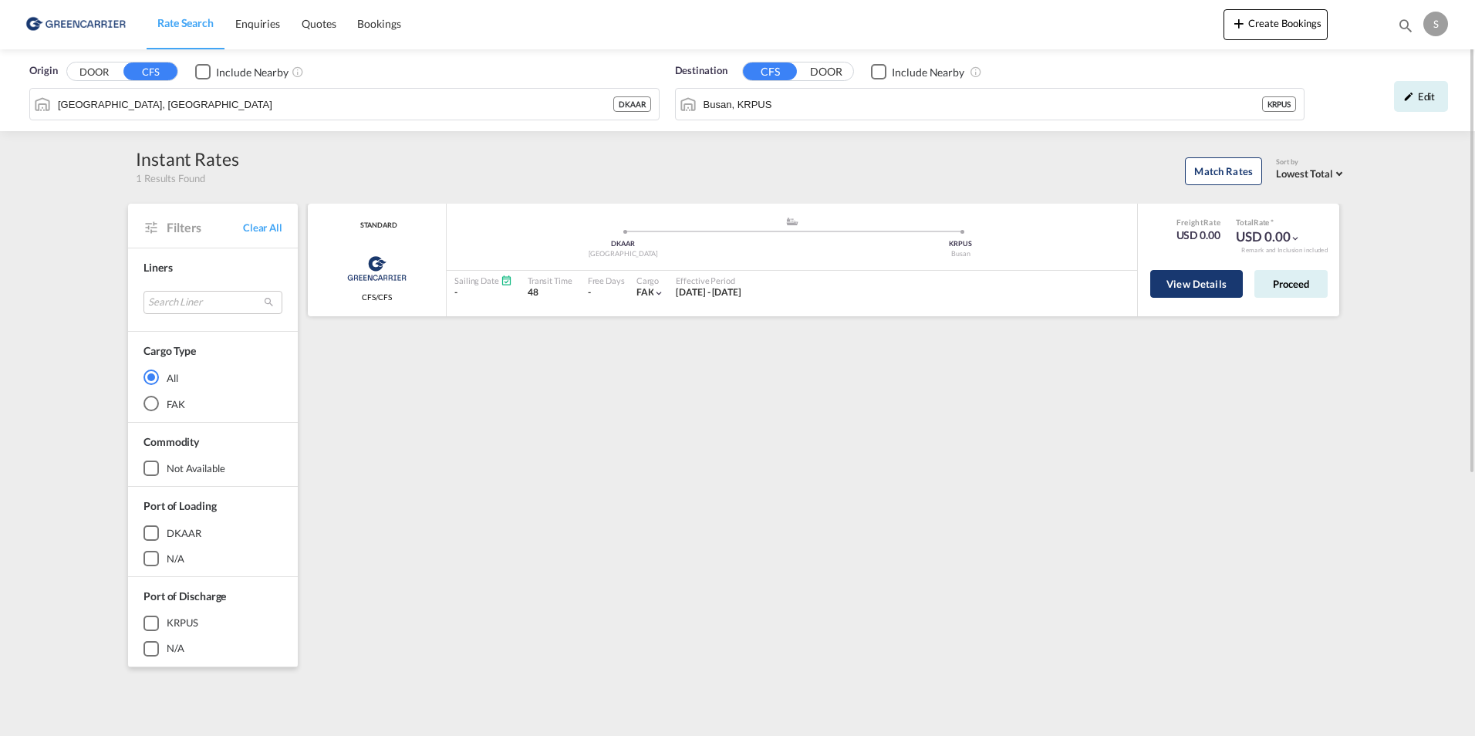
click at [1167, 290] on button "View Details" at bounding box center [1196, 284] width 93 height 28
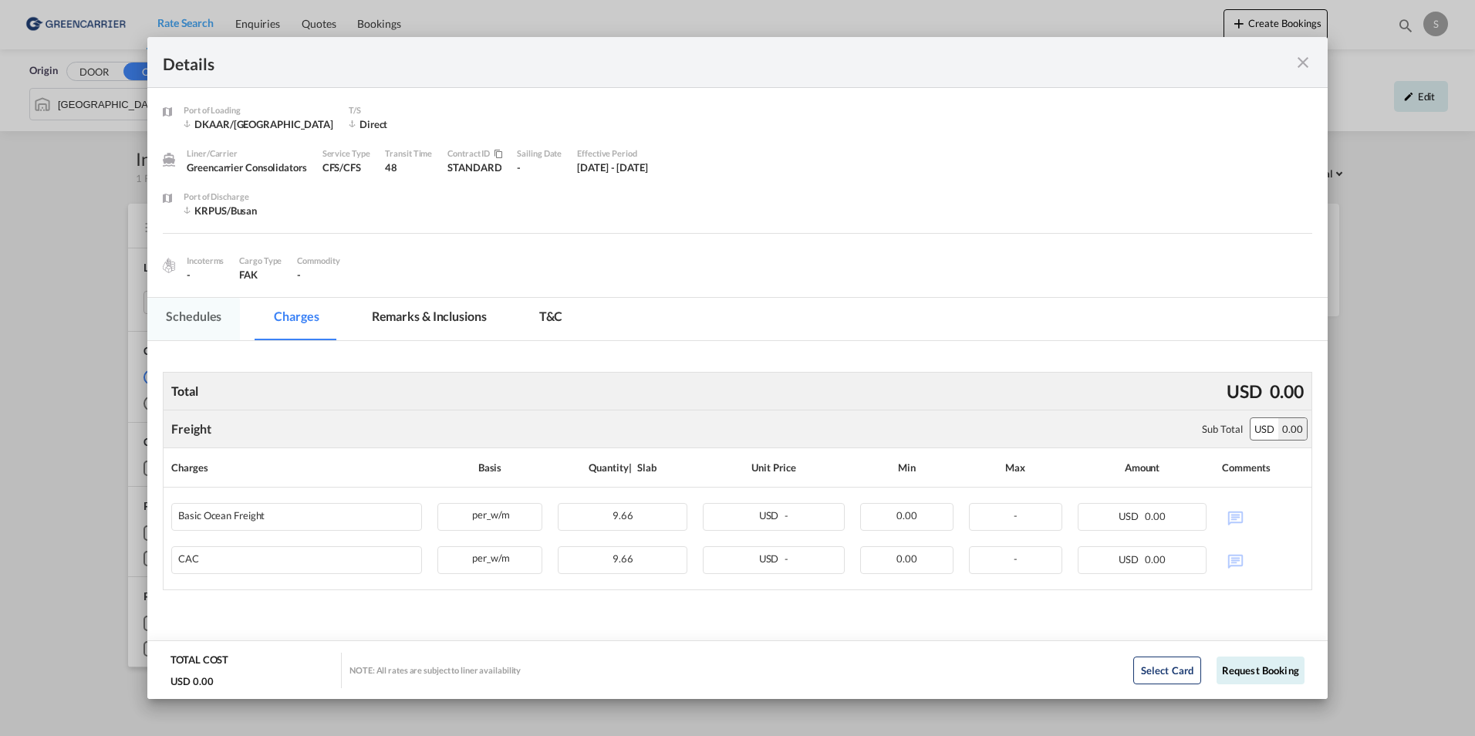
click at [184, 322] on md-tab-item "Schedules" at bounding box center [193, 319] width 93 height 42
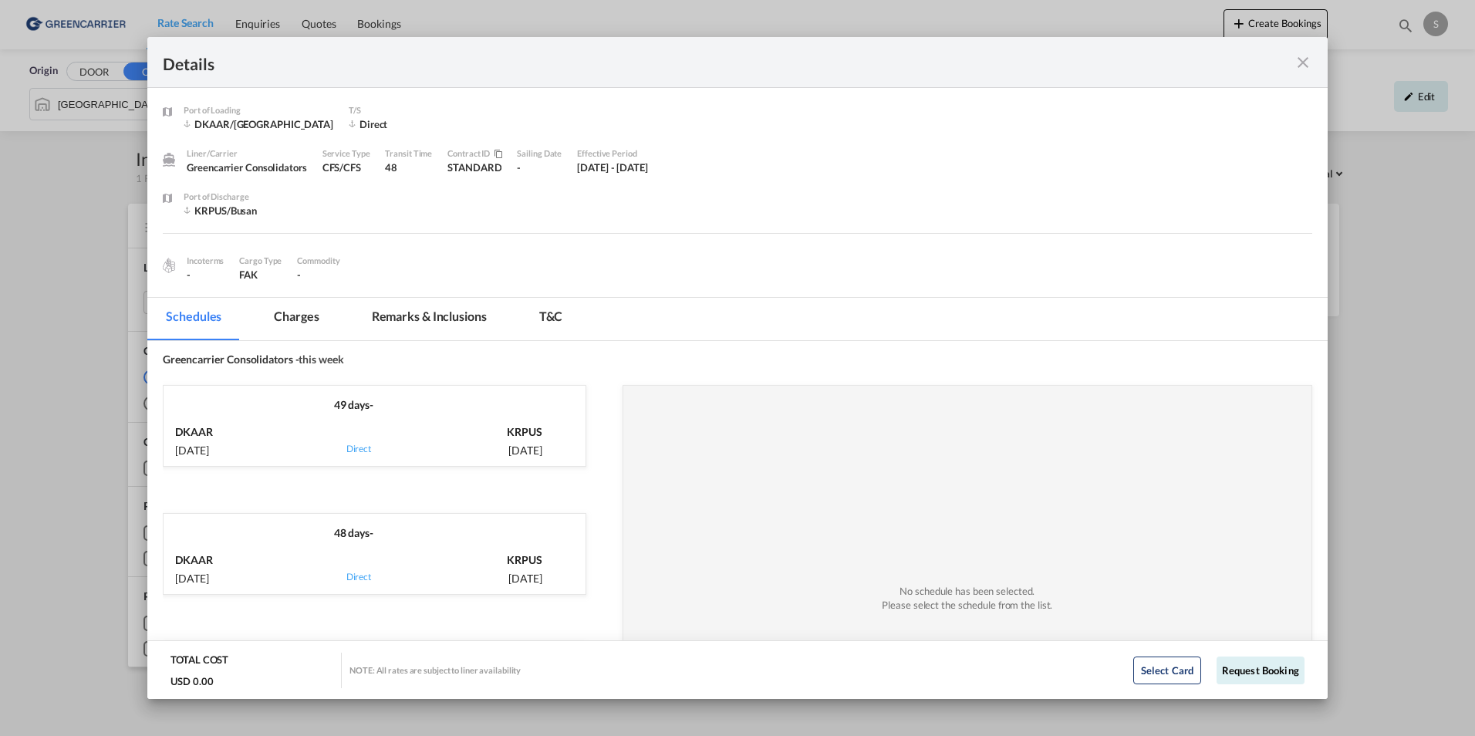
click at [413, 416] on div "DKAAR 18 Oct, 2025 via Direct KRPUS 6 Dec, 2025" at bounding box center [375, 439] width 422 height 53
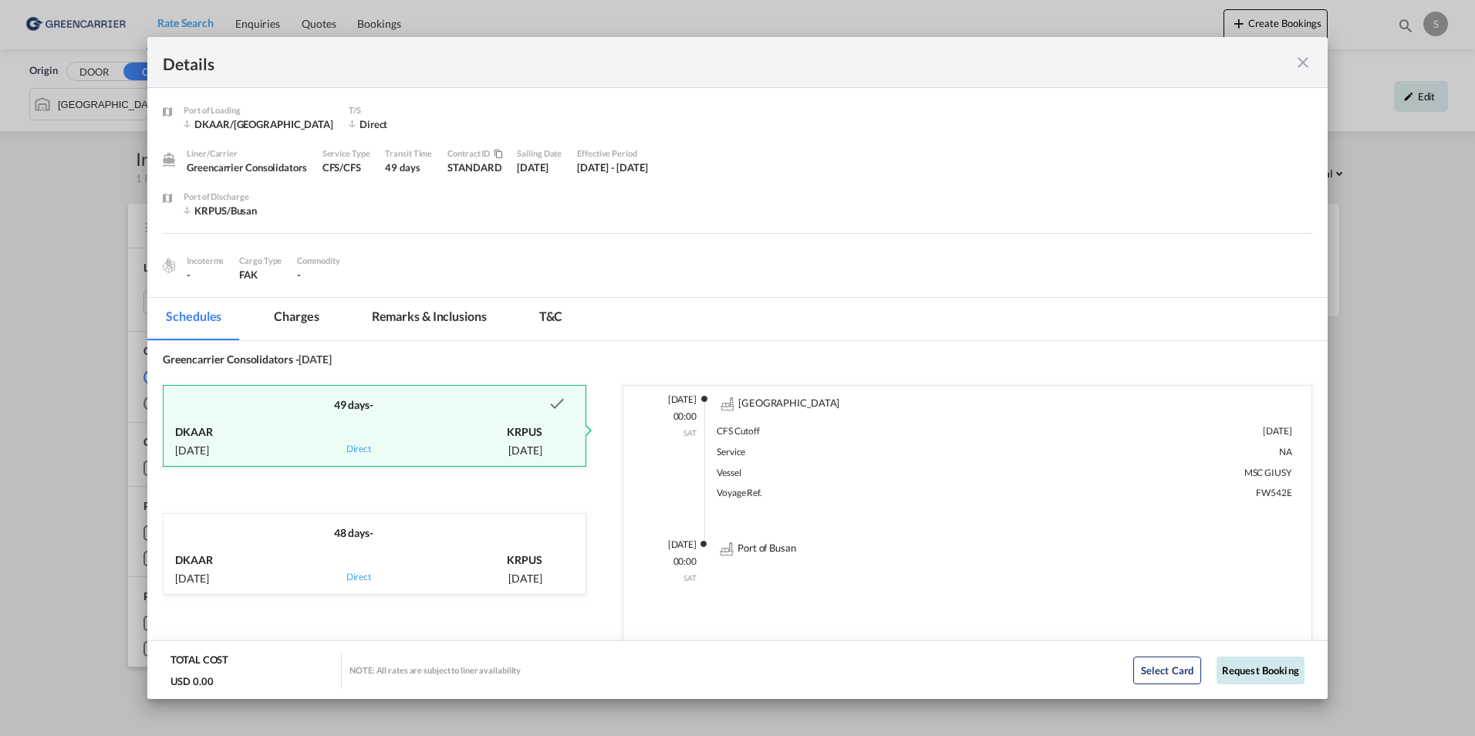
click at [1255, 677] on button "Request Booking" at bounding box center [1260, 670] width 88 height 28
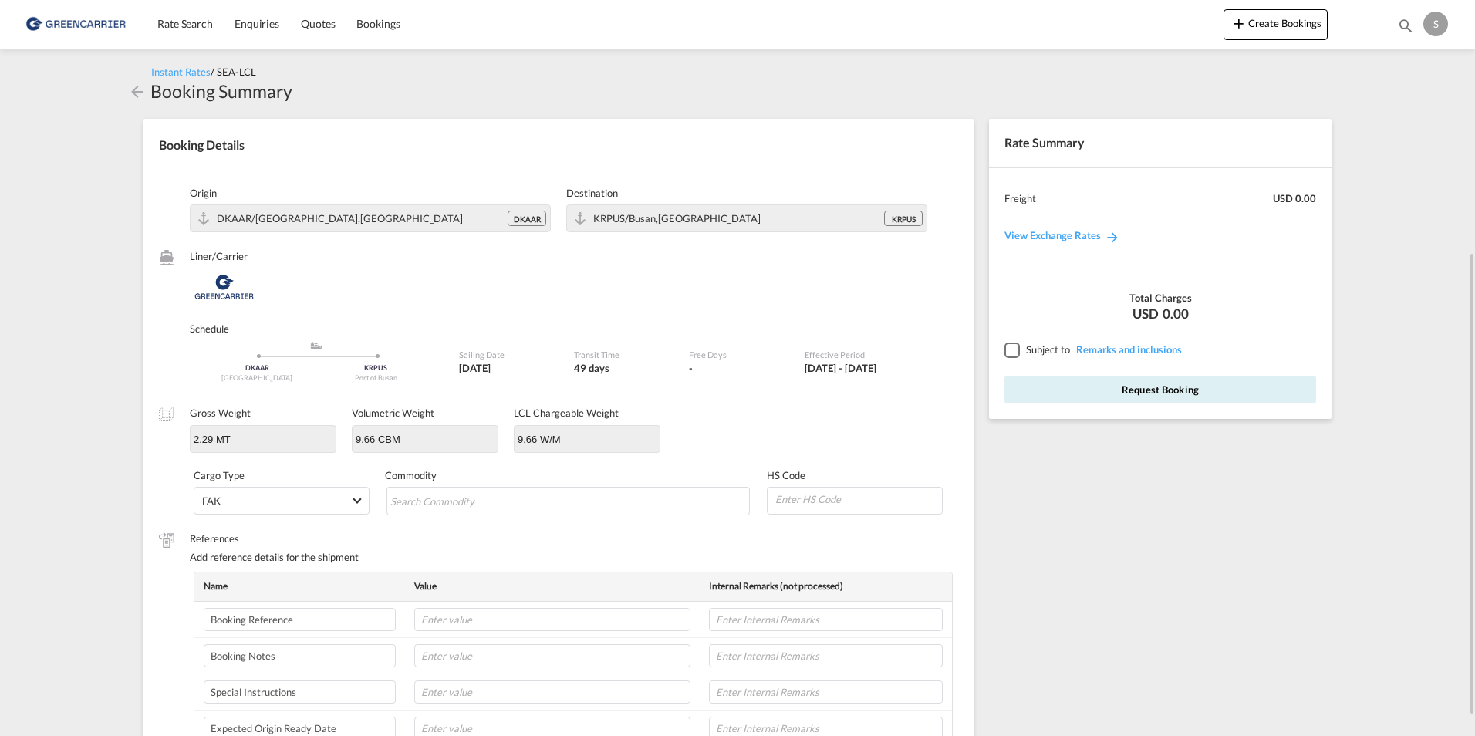
scroll to position [231, 0]
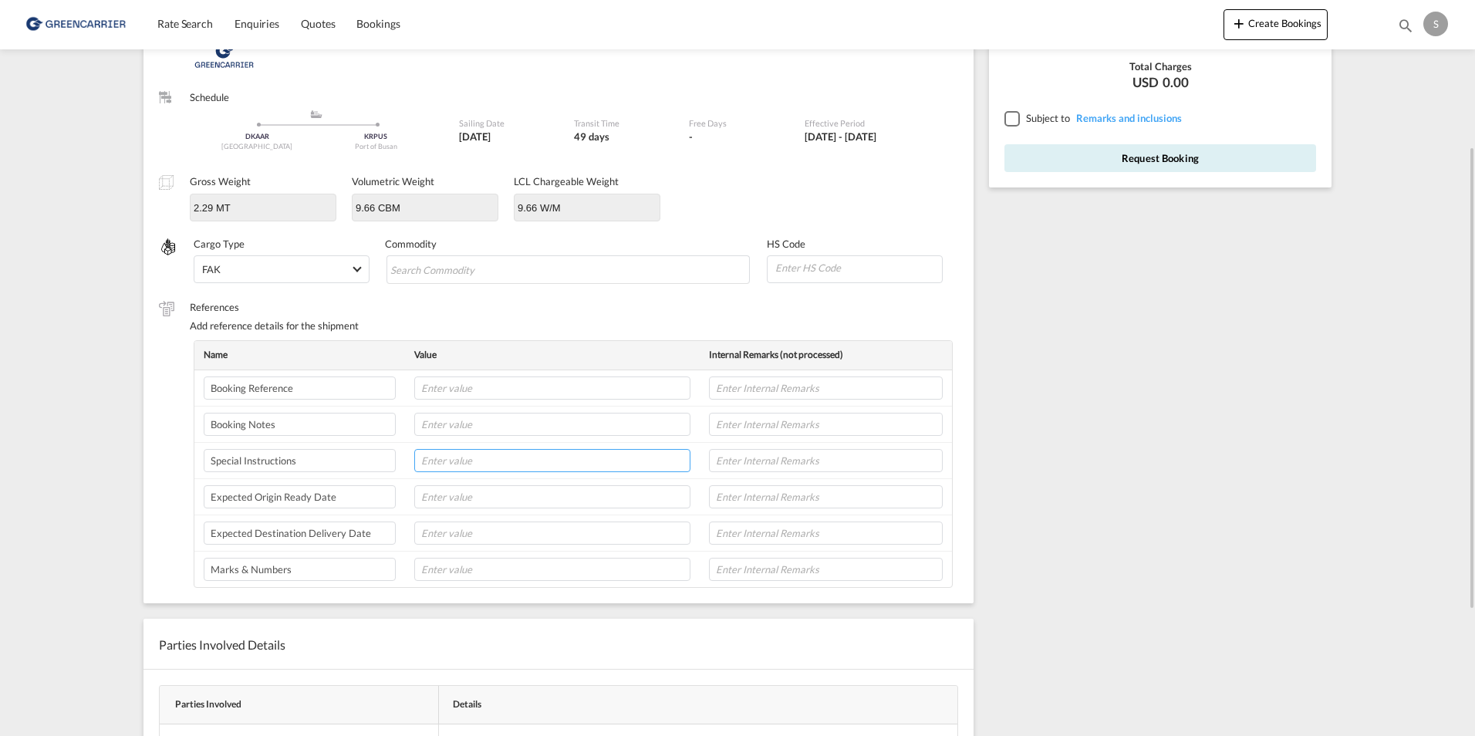
click at [552, 459] on input "text" at bounding box center [552, 460] width 276 height 23
type input "SHPR DELIVERY"
click at [736, 463] on input "text" at bounding box center [826, 460] width 234 height 23
type input "S"
type input "H"
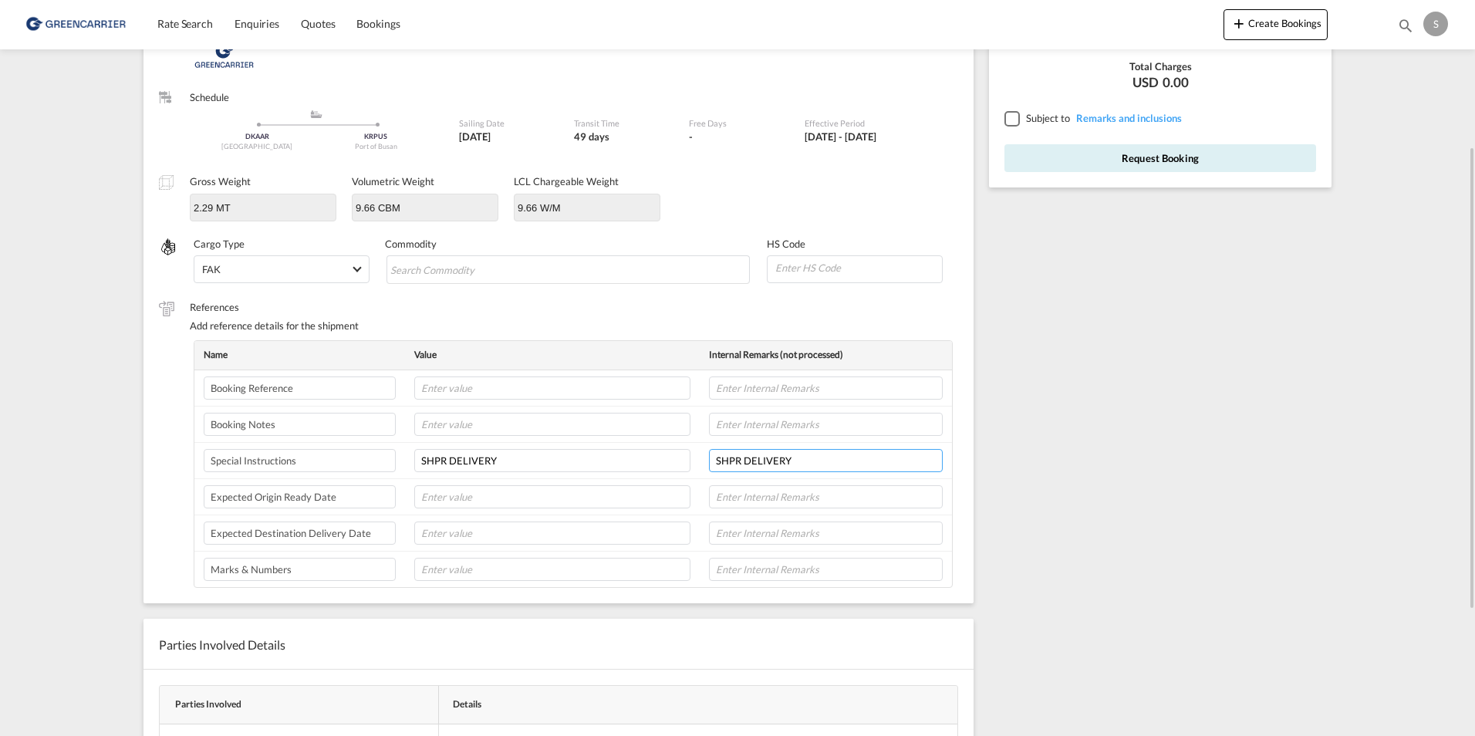
type input "SHPR DELIVERY"
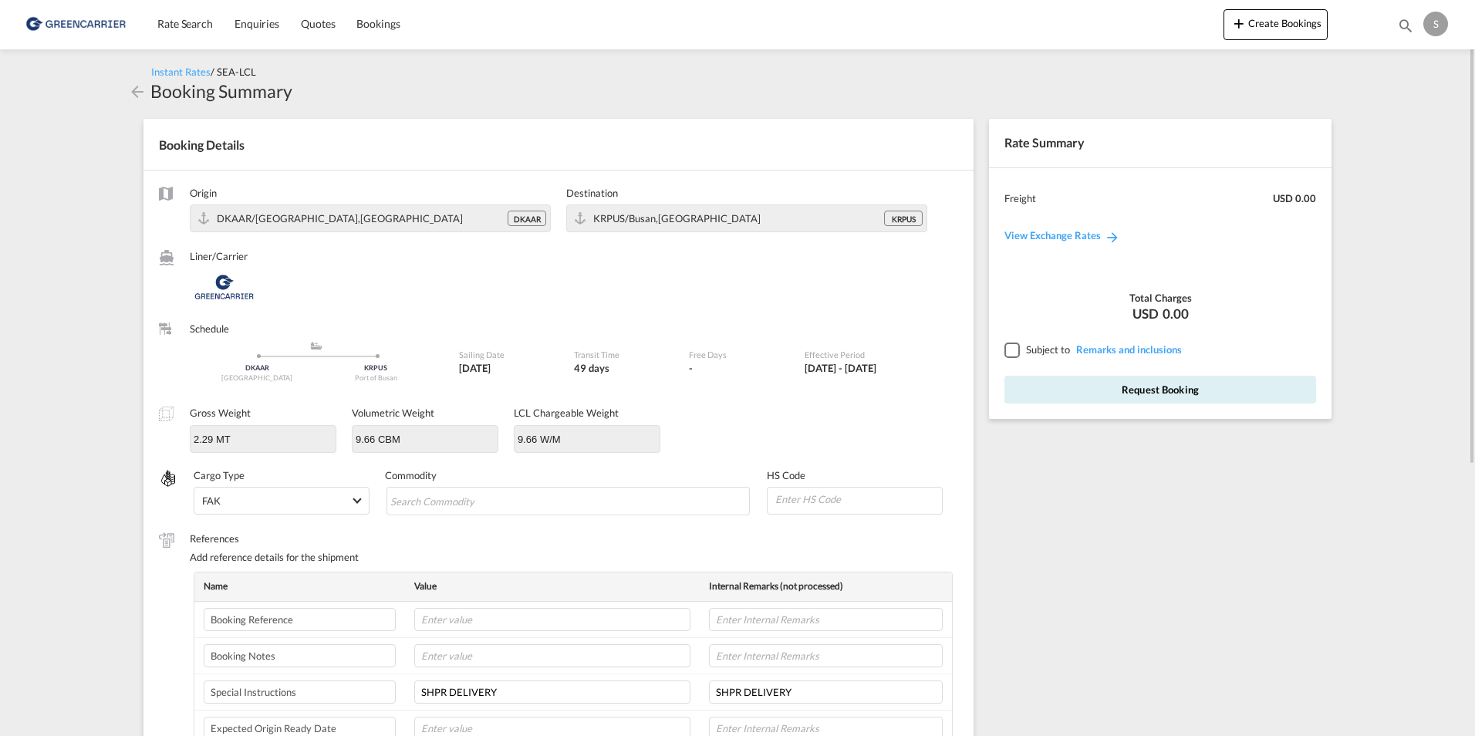
click at [1006, 355] on div at bounding box center [1011, 349] width 14 height 14
click at [1116, 394] on button "Request Booking" at bounding box center [1160, 390] width 312 height 28
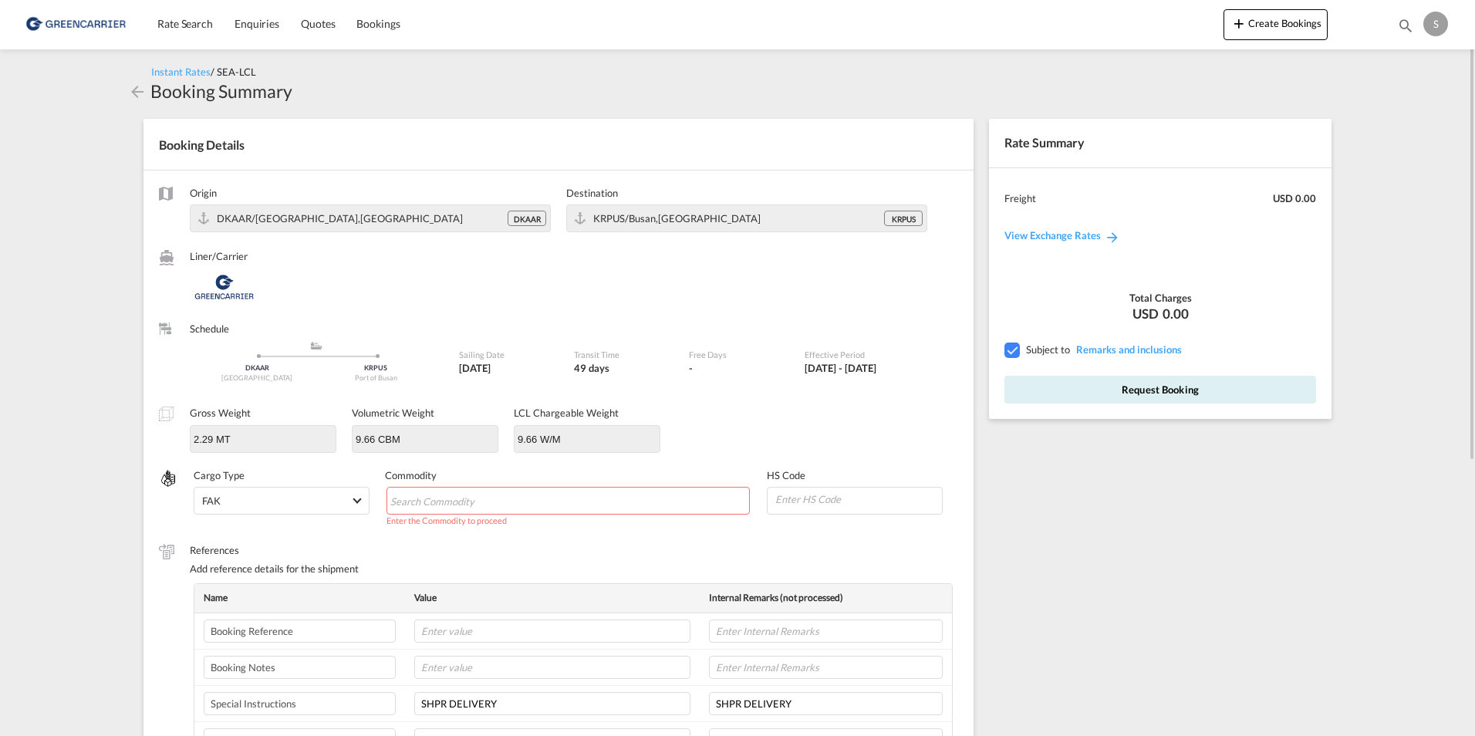
click at [534, 503] on md-chips-wrap "Chips container with autocompletion. Enter the text area, type text to search, …" at bounding box center [568, 501] width 364 height 28
click at [490, 495] on input "Chips input." at bounding box center [460, 501] width 141 height 25
paste input "G&O VIBRATION COMPENSATOR"
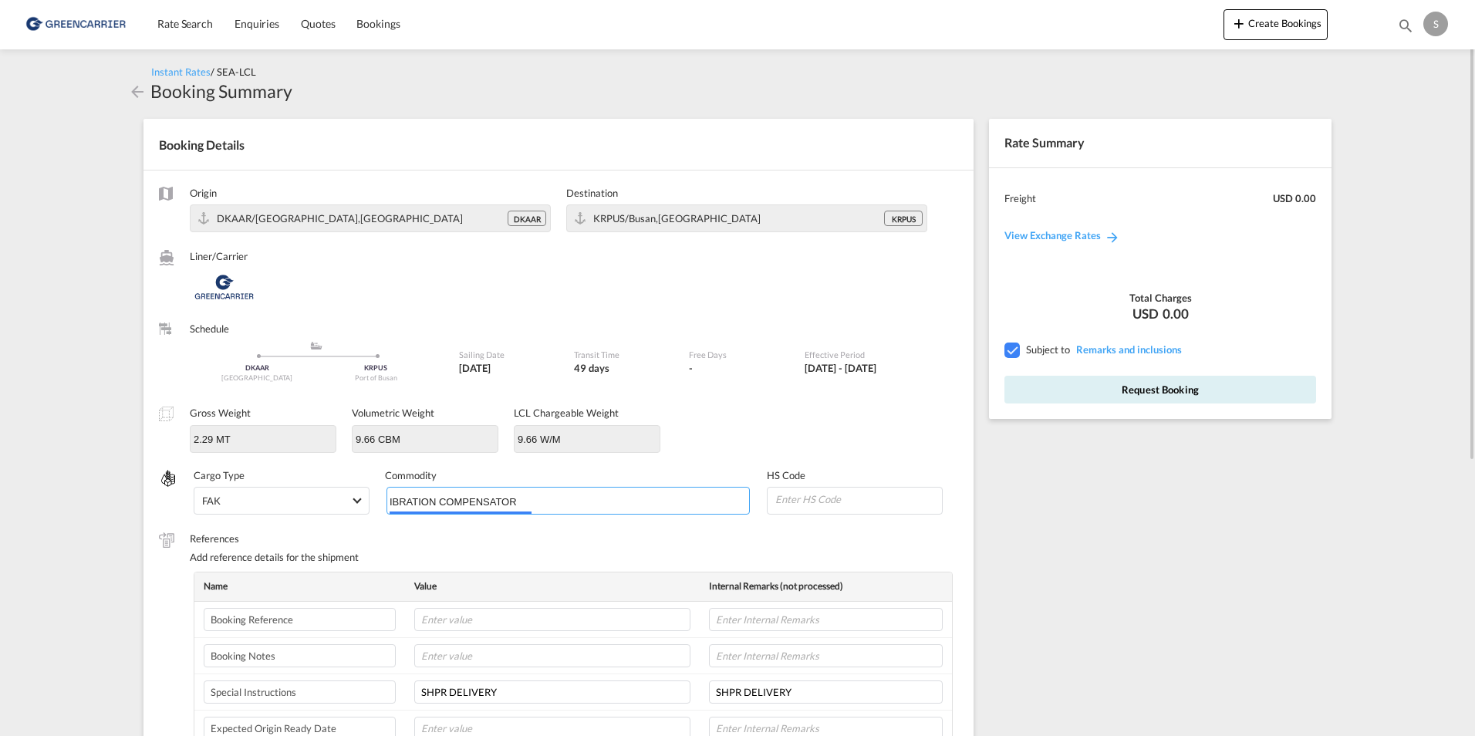
type input "G&O VIBRATION COMPENSATOR"
click at [670, 545] on div "References Add reference details for the shipment" at bounding box center [574, 551] width 768 height 40
click at [1144, 398] on button "Request Booking" at bounding box center [1160, 390] width 312 height 28
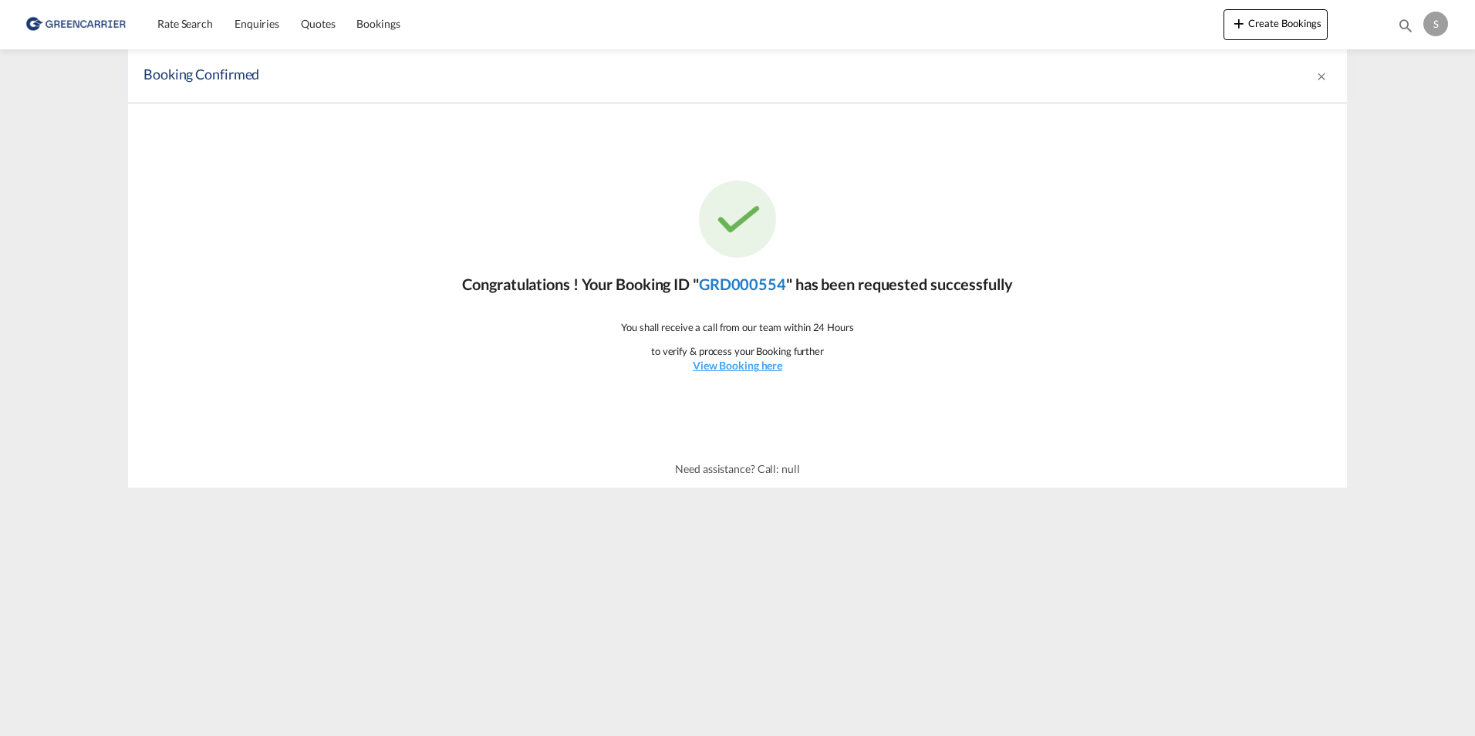
drag, startPoint x: 700, startPoint y: 284, endPoint x: 784, endPoint y: 282, distance: 84.9
click at [784, 282] on p "Congratulations ! Your Booking ID " GRD000554 " has been requested successfully" at bounding box center [737, 284] width 550 height 22
copy p "GRD000554"
click at [447, 217] on div "Congratulations ! Your Booking ID " GRD000554 " has been requested successfully…" at bounding box center [737, 276] width 1219 height 347
